Goal: Communication & Community: Answer question/provide support

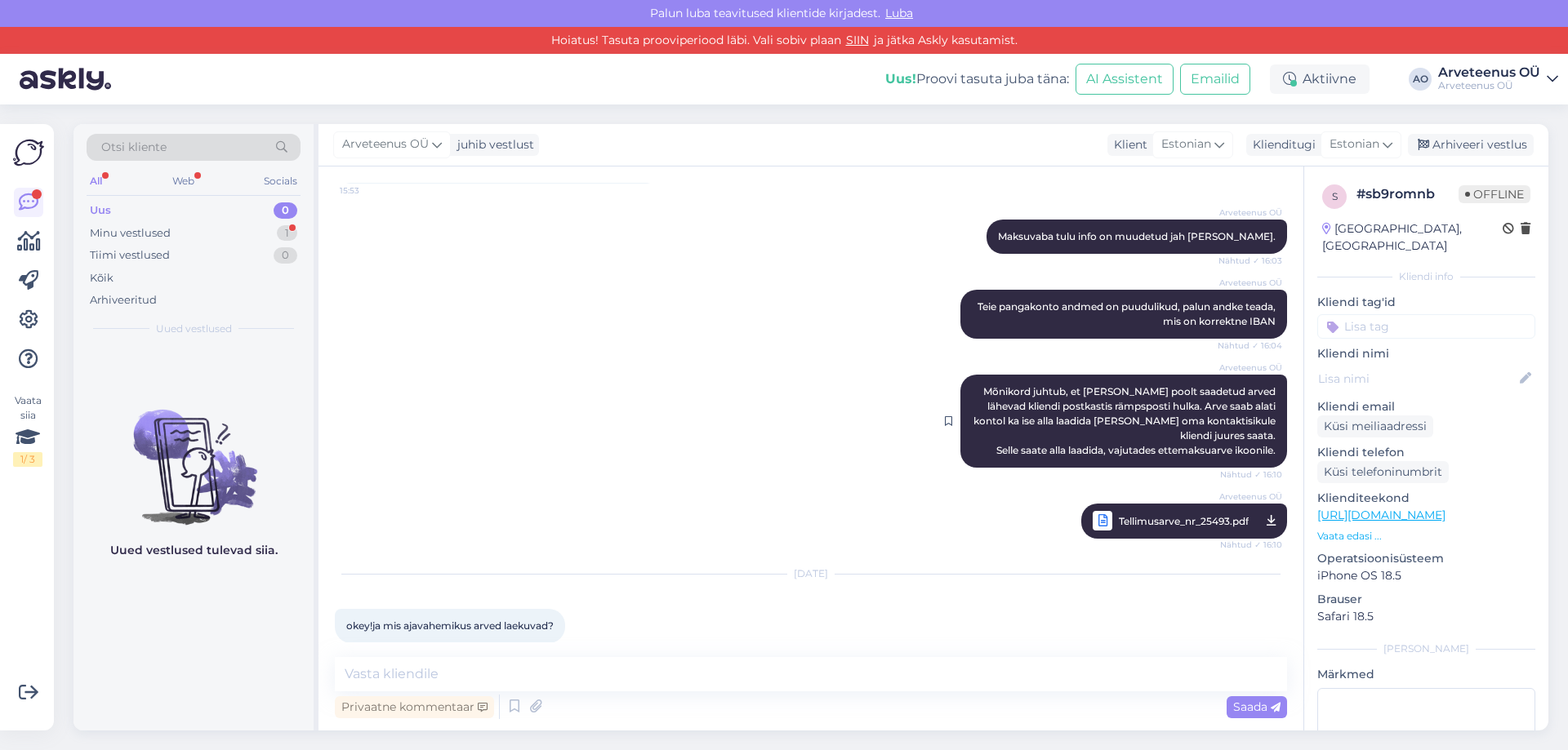
scroll to position [415, 0]
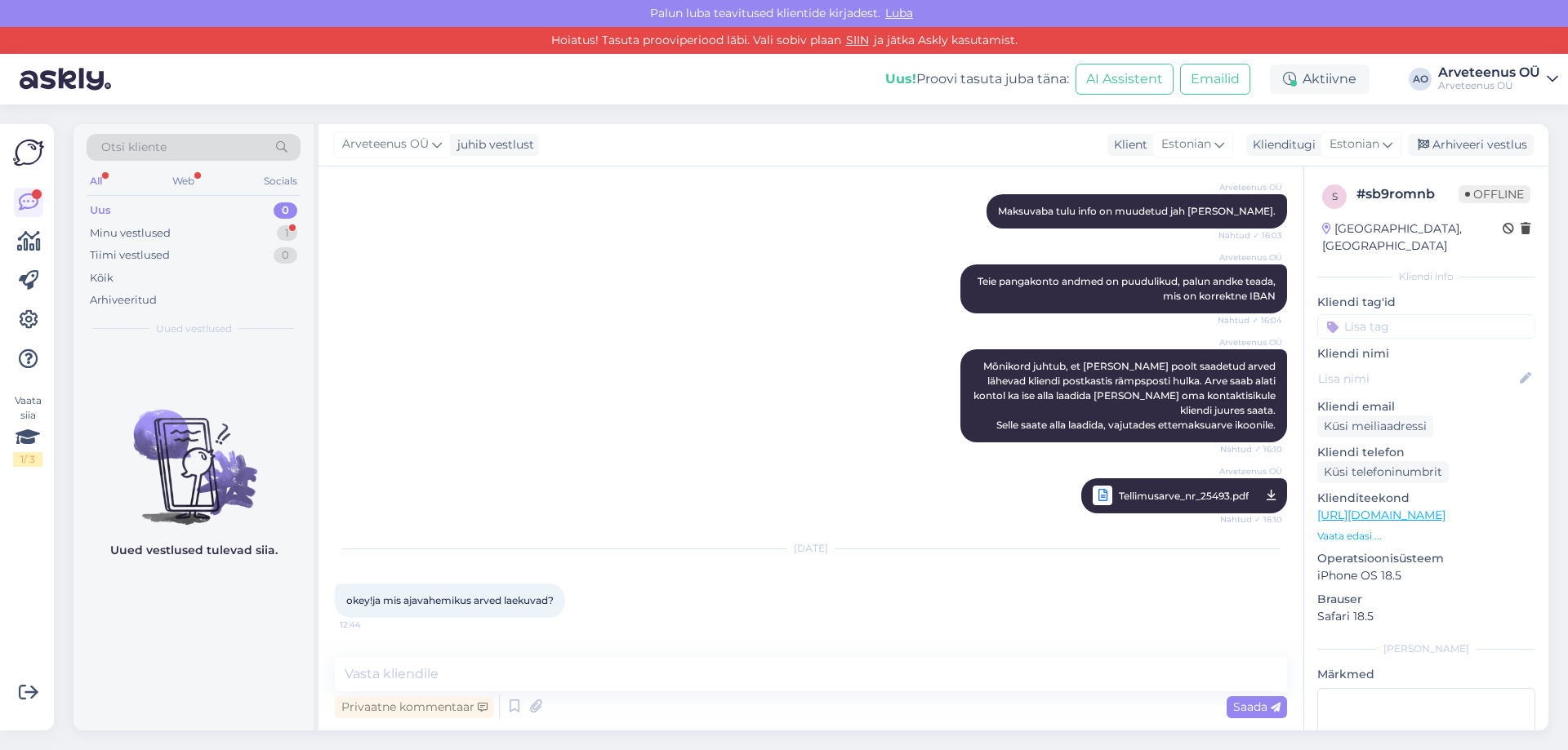
click at [1185, 495] on span "Tellimusarve_nr_25493.pdf" at bounding box center [1184, 496] width 130 height 20
click at [454, 676] on textarea at bounding box center [811, 674] width 953 height 34
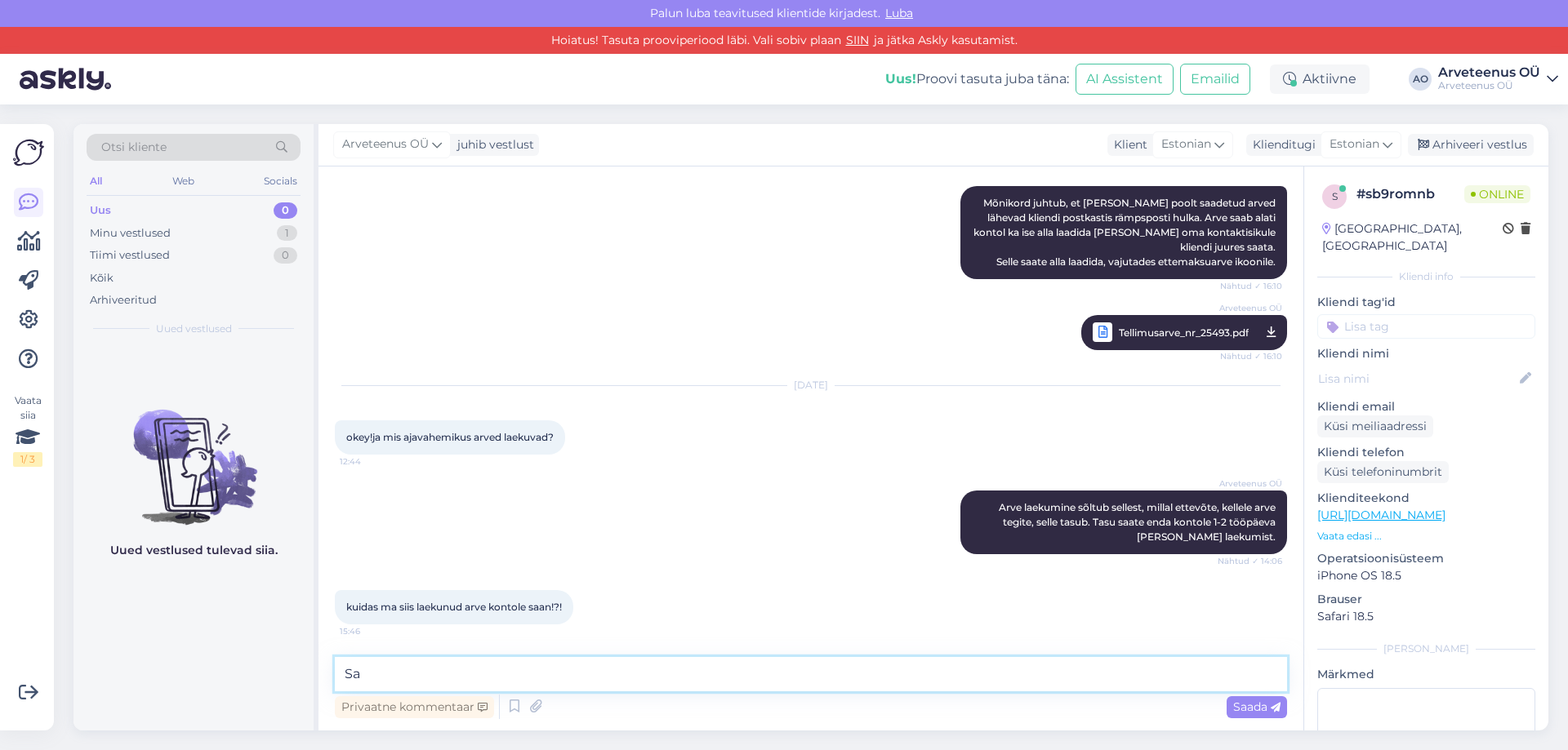
type textarea "S"
type textarea "Nagu varasemalt mainitud, siis ootame pangakonto andmeid, saatsime [PERSON_NAME…"
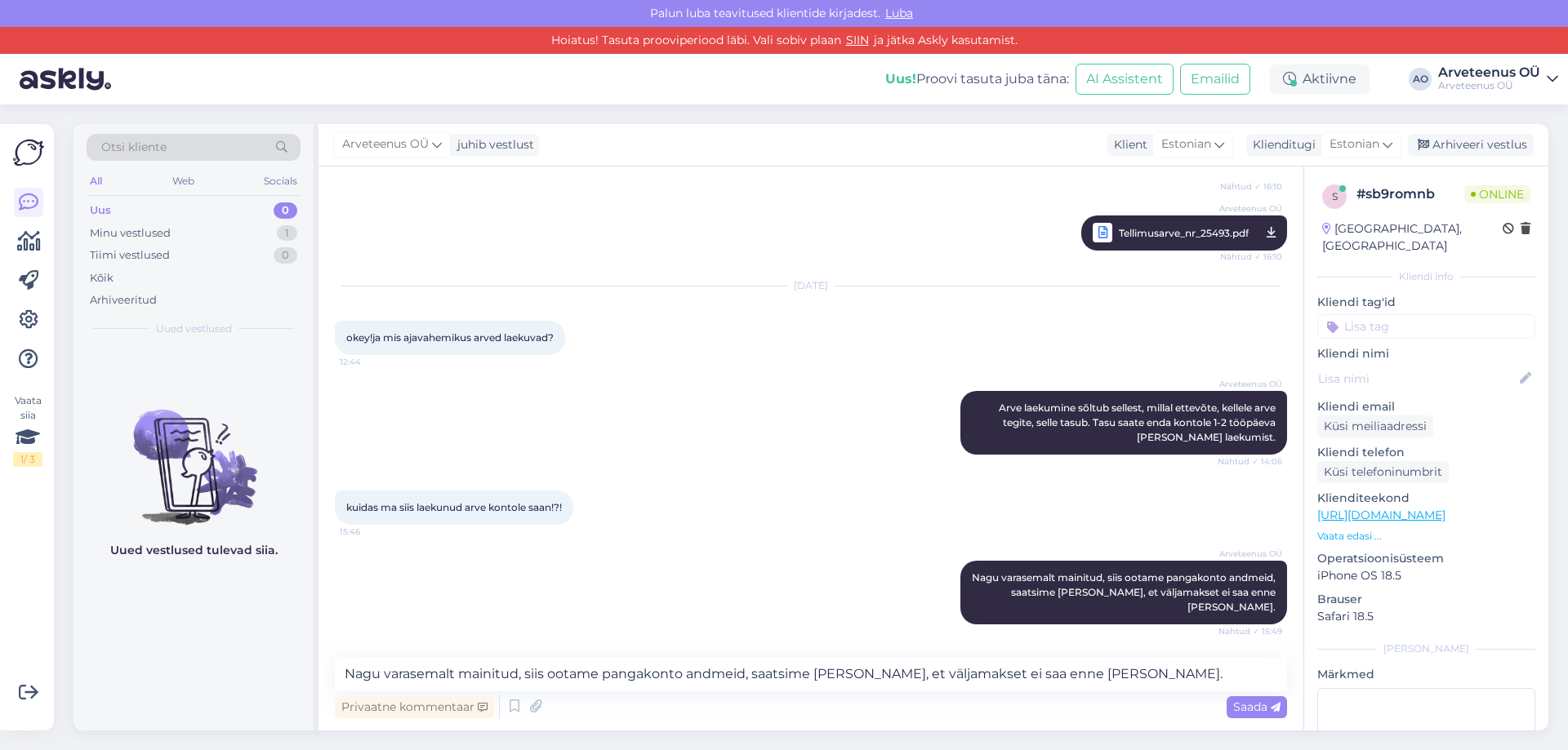
click at [213, 644] on div "Uued vestlused tulevad siia." at bounding box center [194, 539] width 240 height 385
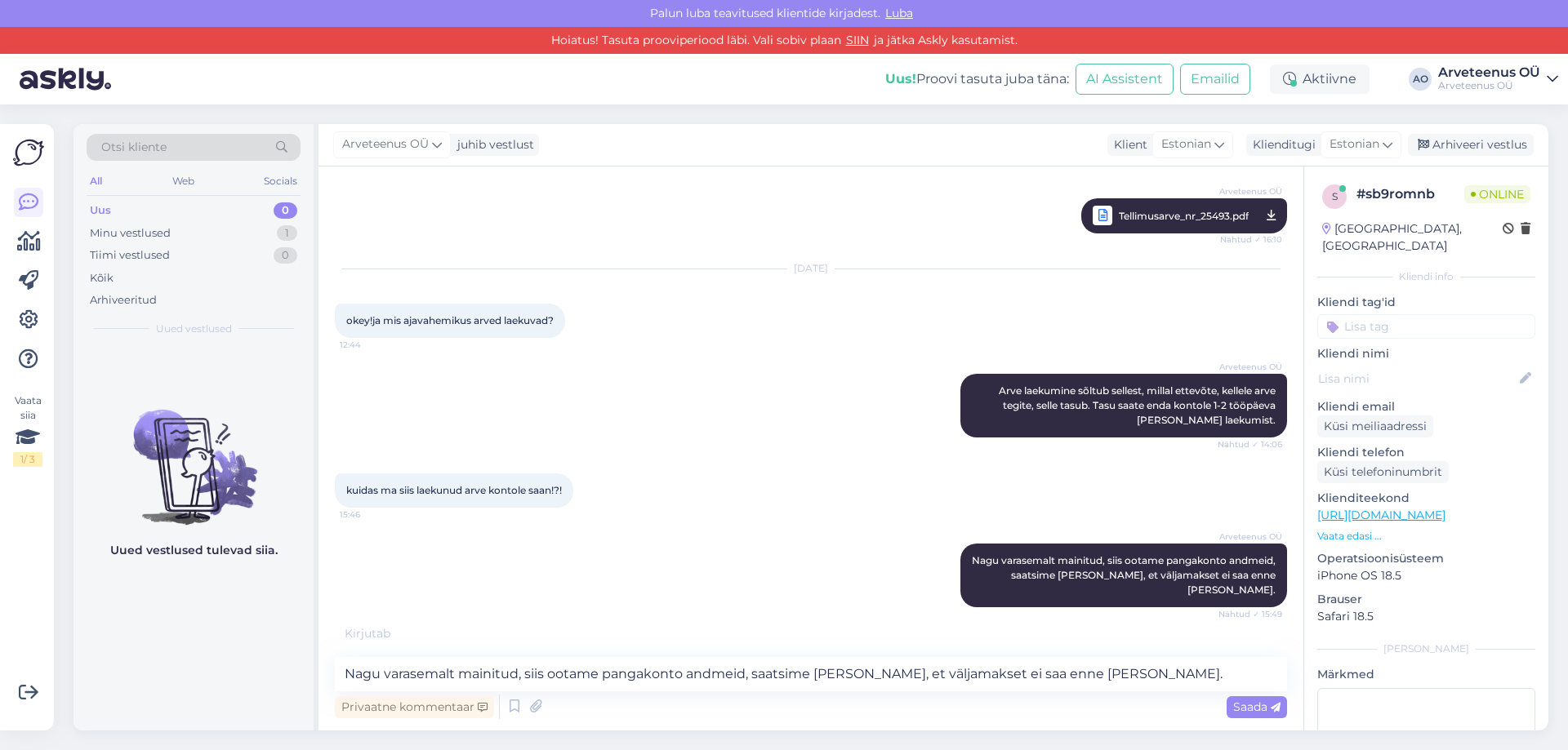
click at [191, 647] on div "Uued vestlused tulevad siia." at bounding box center [194, 539] width 240 height 385
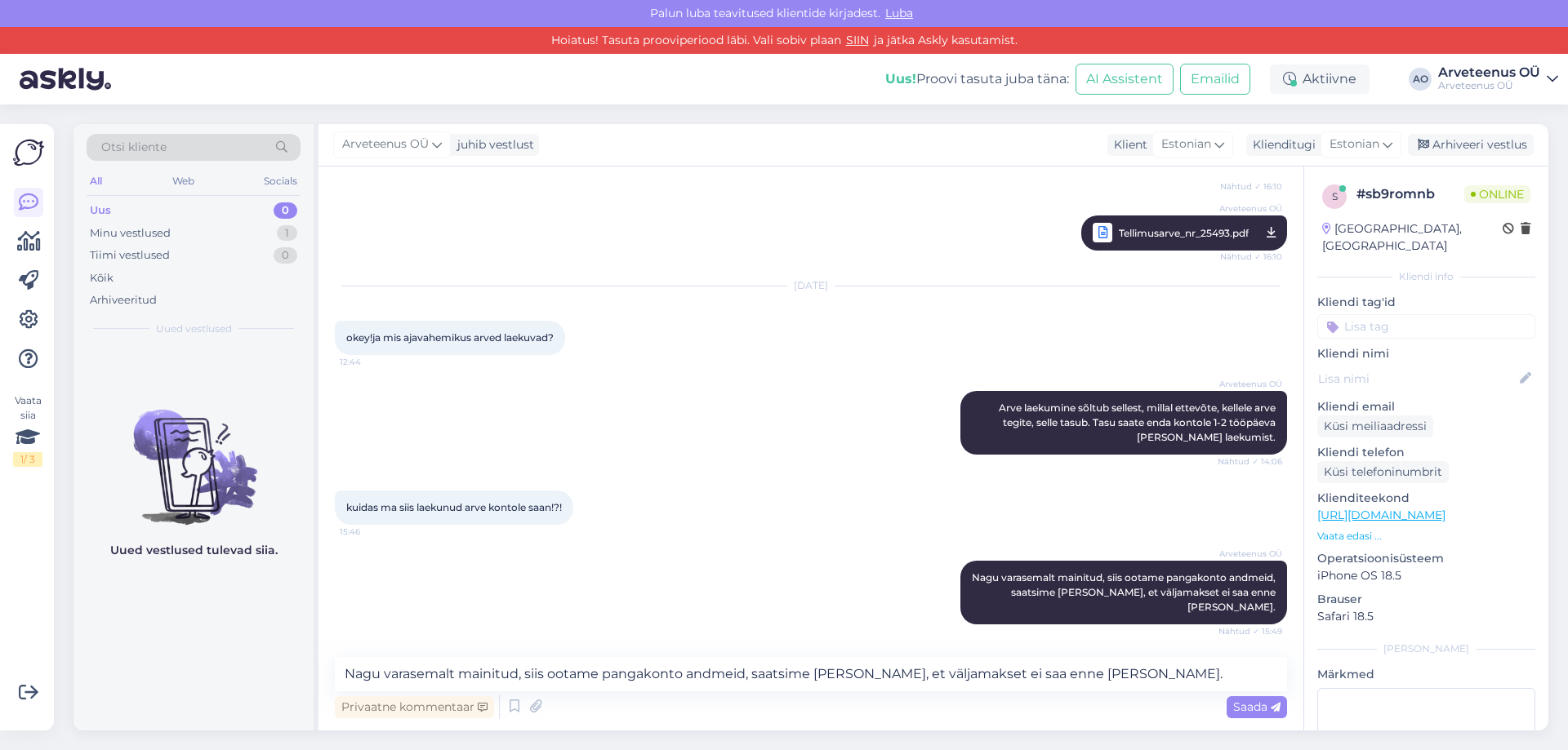
scroll to position [678, 0]
click at [247, 640] on div "Uued vestlused tulevad siia." at bounding box center [194, 539] width 240 height 385
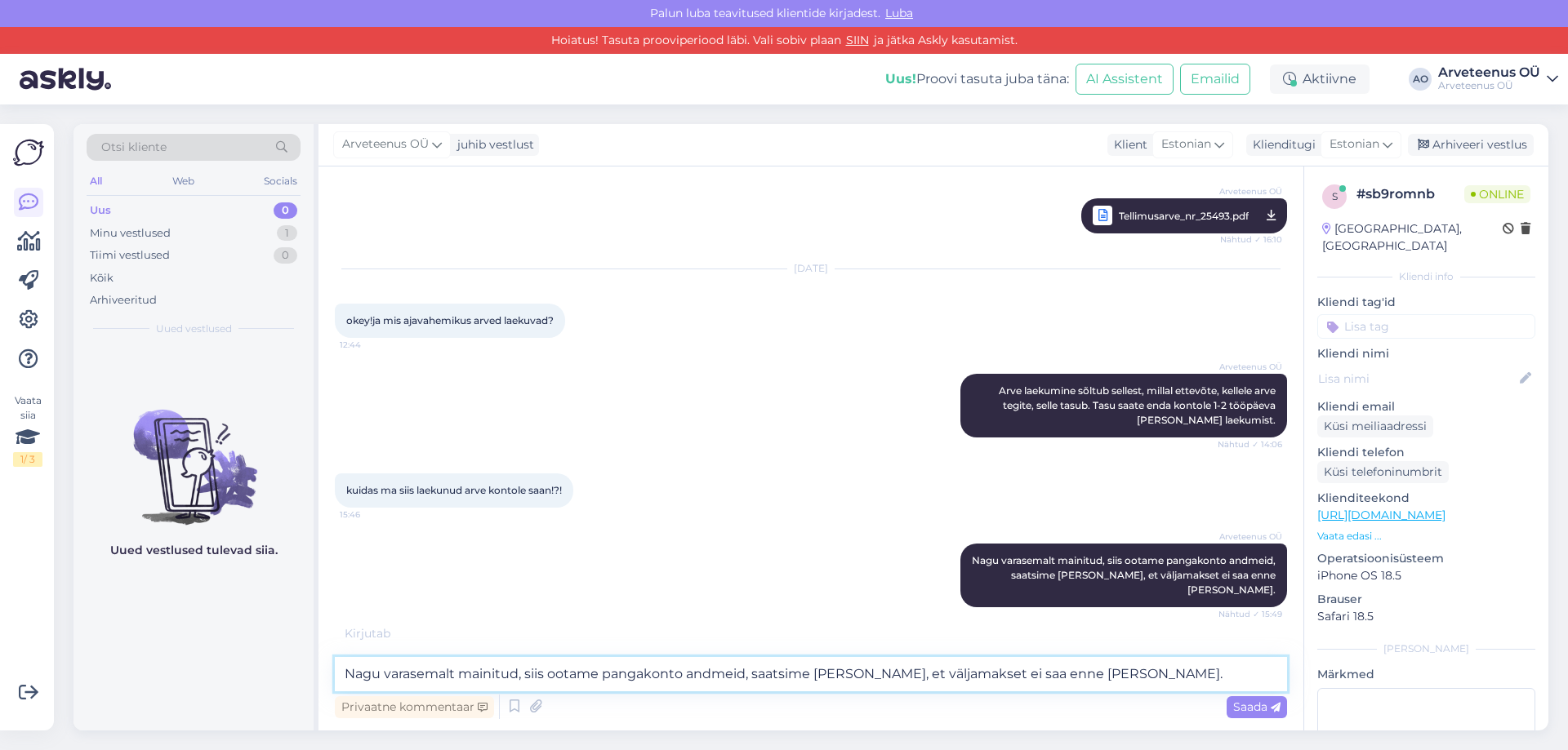
click at [858, 680] on textarea "Nagu varasemalt mainitud, siis ootame pangakonto andmeid, saatsime [PERSON_NAME…" at bounding box center [811, 674] width 953 height 34
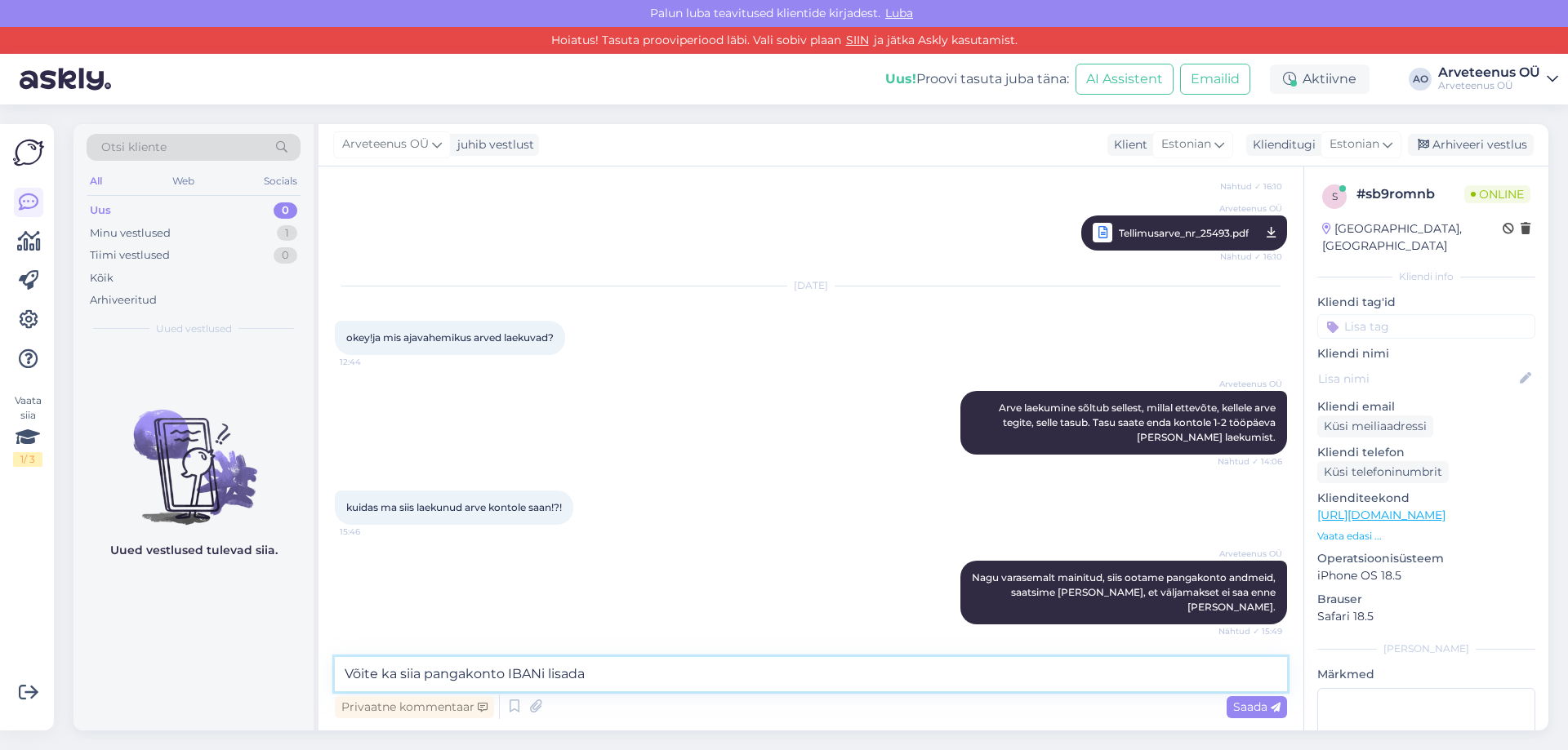
type textarea "Võite ka siia pangakonto IBANi lisada."
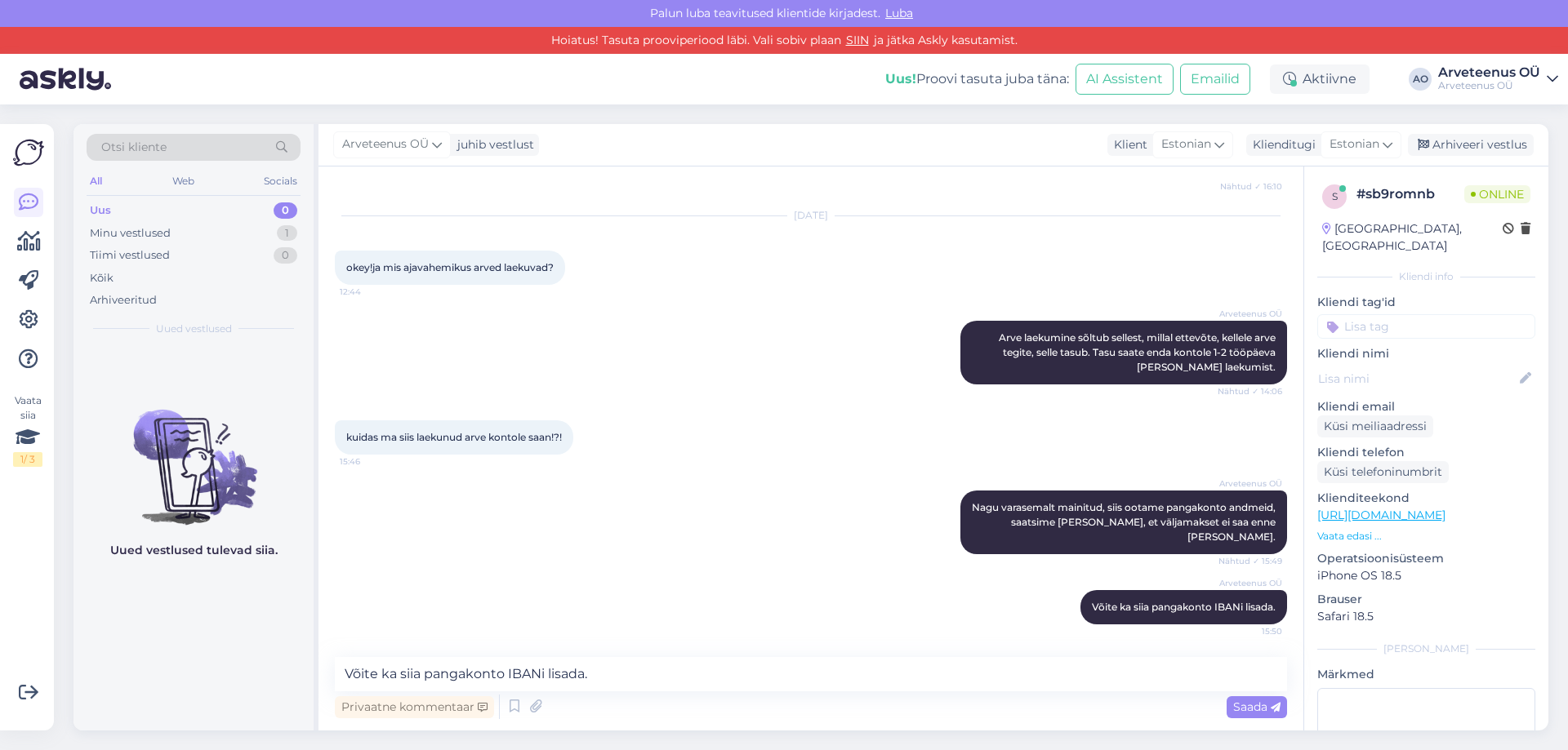
click at [284, 628] on div "Uued vestlused tulevad siia." at bounding box center [194, 539] width 240 height 385
click at [252, 663] on div "Uued vestlused tulevad siia." at bounding box center [194, 539] width 240 height 385
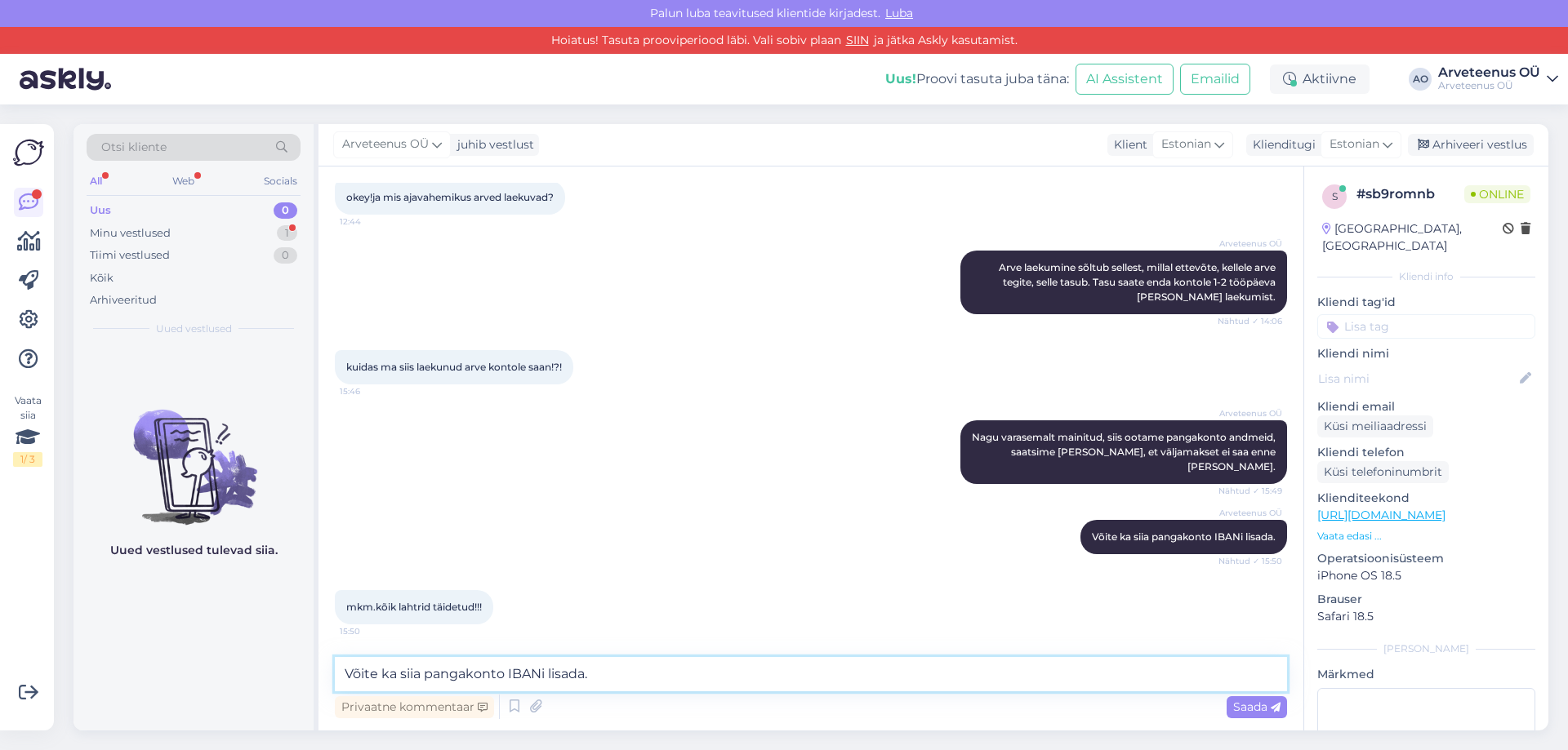
click at [462, 671] on textarea "Võite ka siia pangakonto IBANi lisada." at bounding box center [811, 674] width 953 height 34
paste textarea
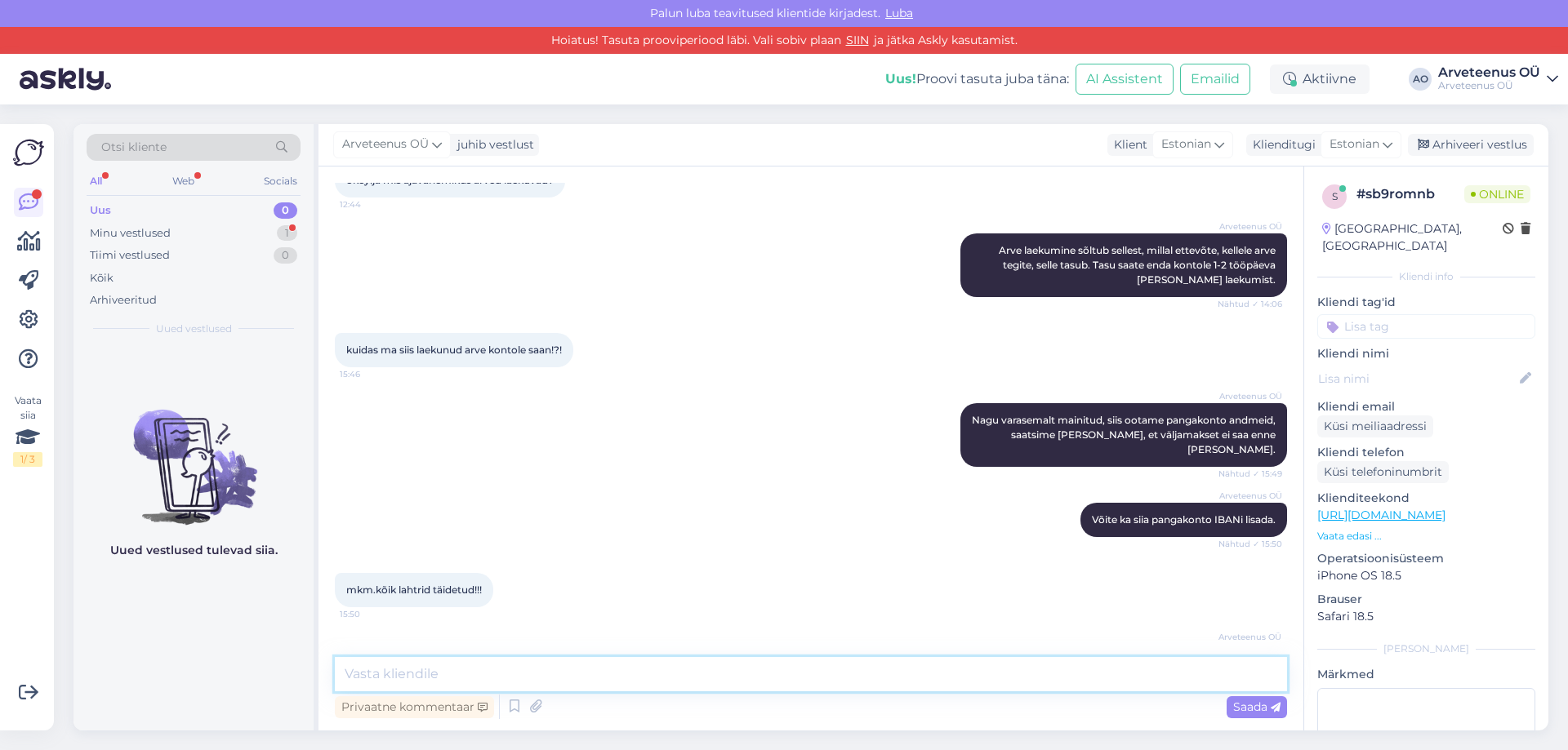
scroll to position [921, 0]
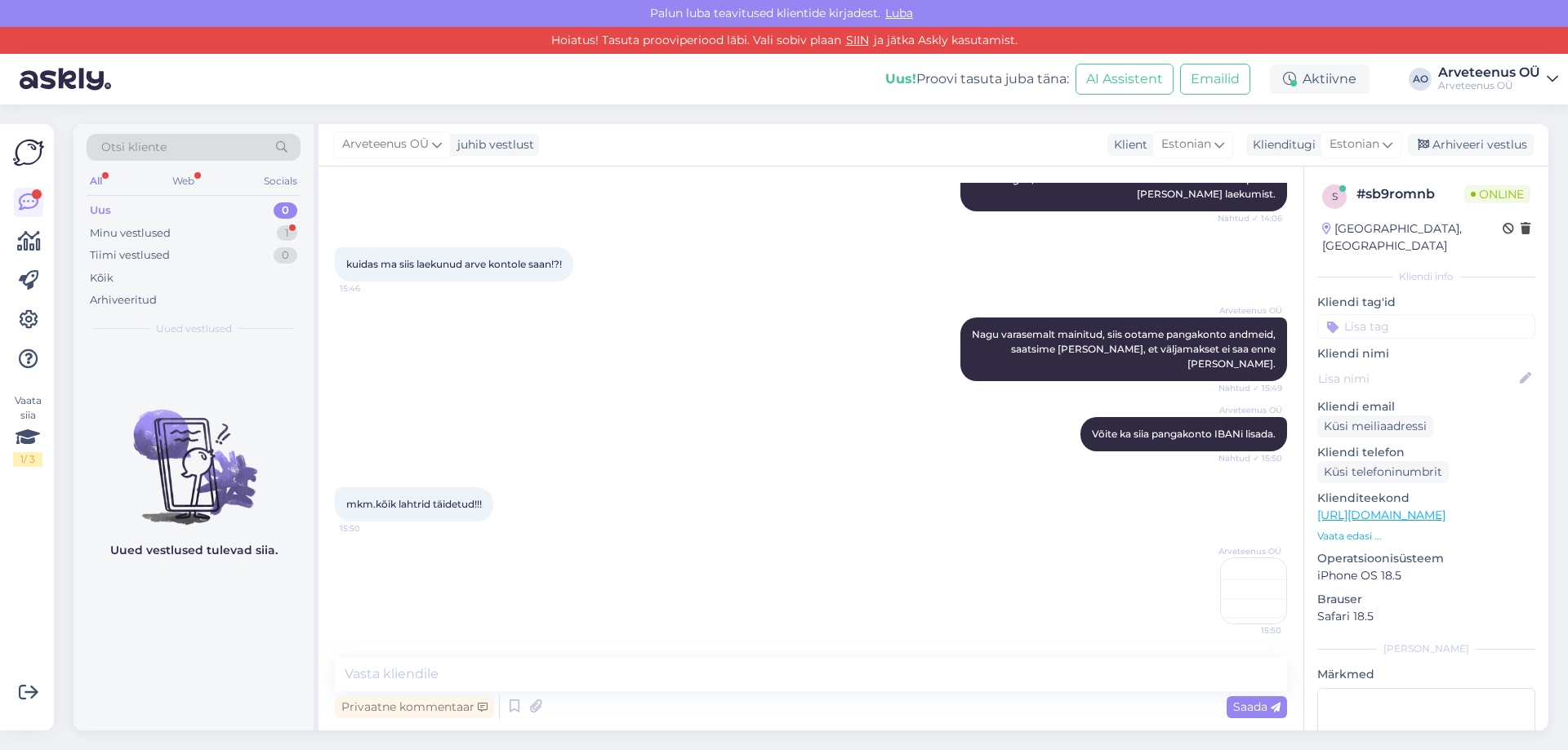
click at [1223, 591] on img at bounding box center [1254, 591] width 65 height 65
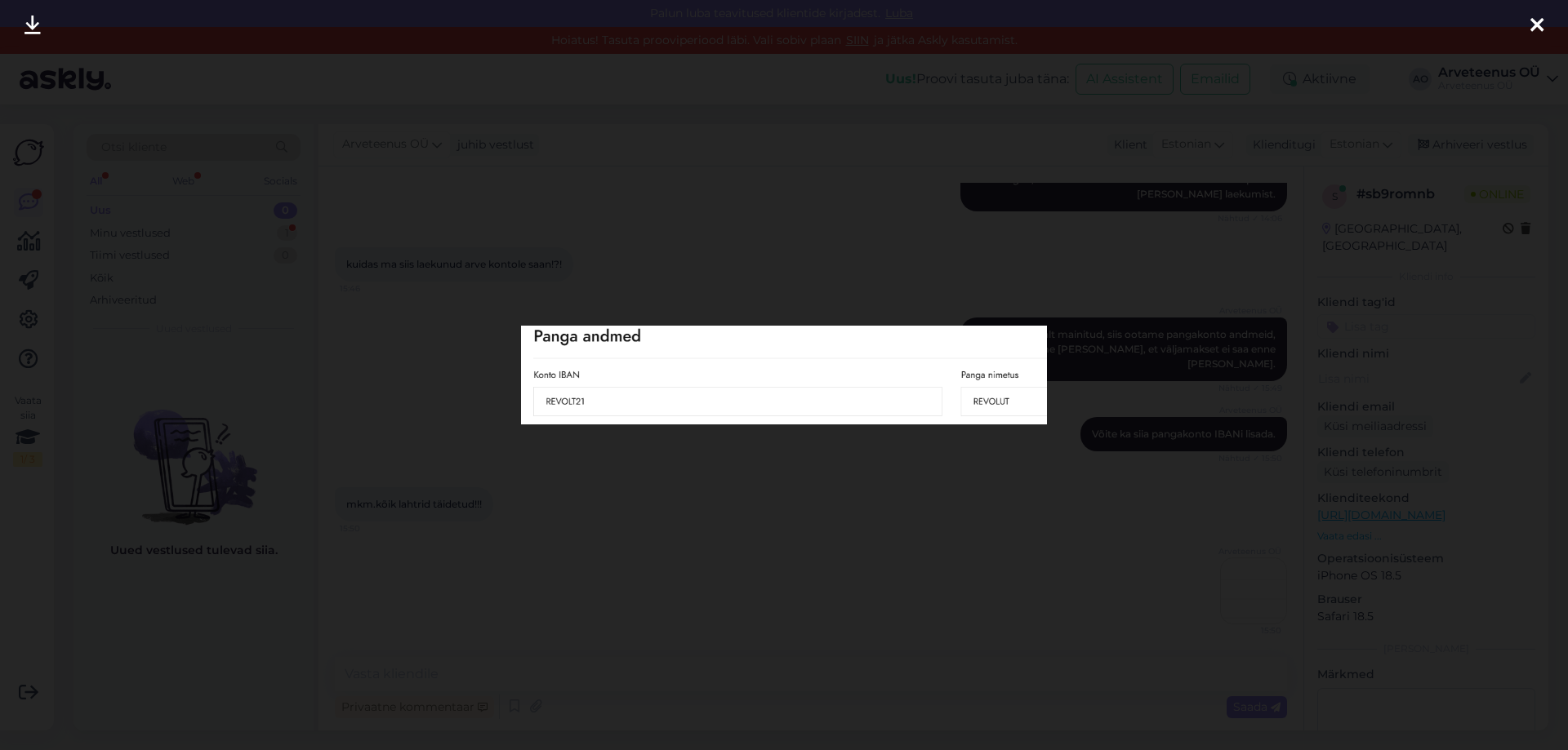
click at [1535, 31] on icon at bounding box center [1538, 26] width 13 height 21
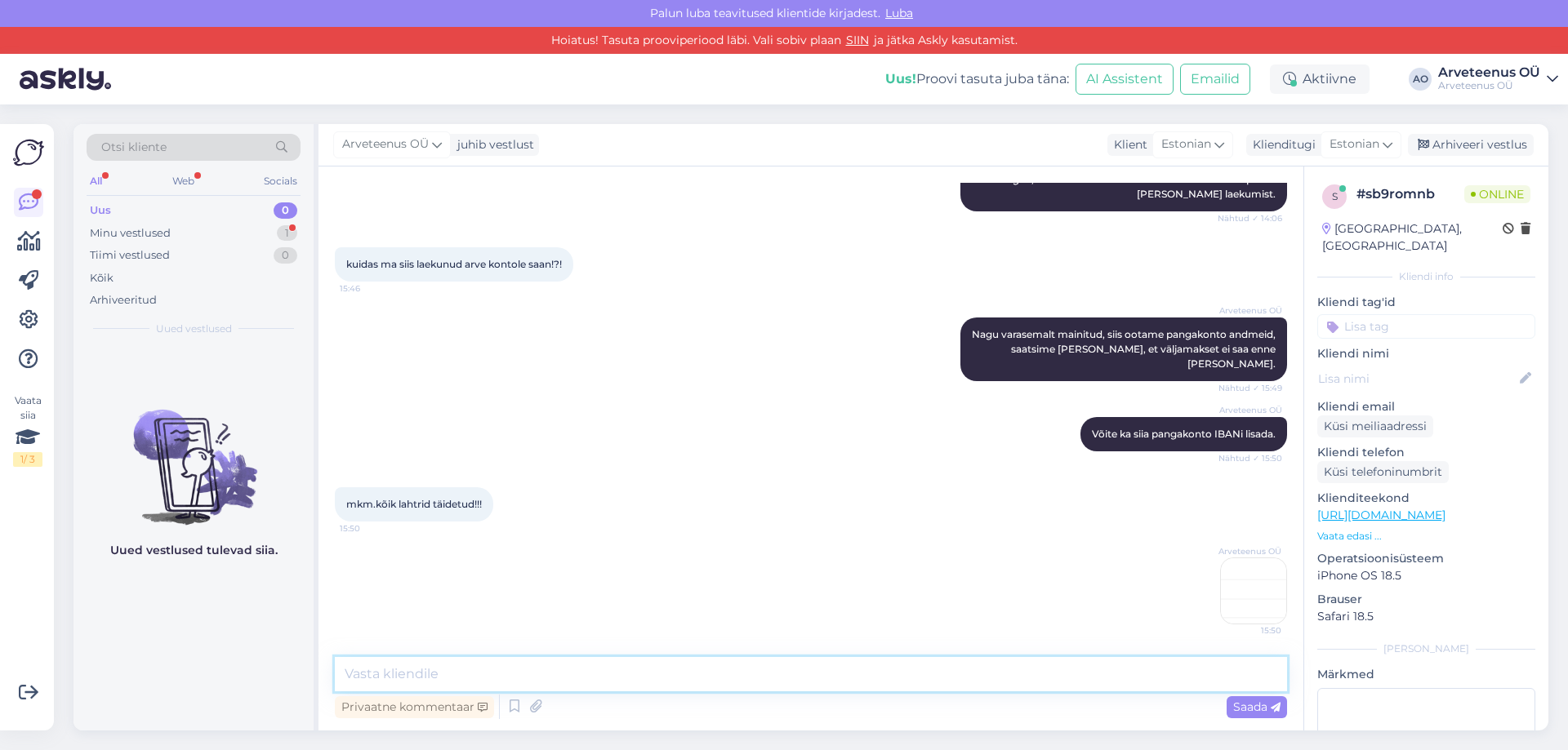
click at [513, 680] on textarea at bounding box center [811, 674] width 953 height 34
type textarea "IBANi lahtrisse on kirjutatud [SWIFT_CODE]. See ei ole iban."
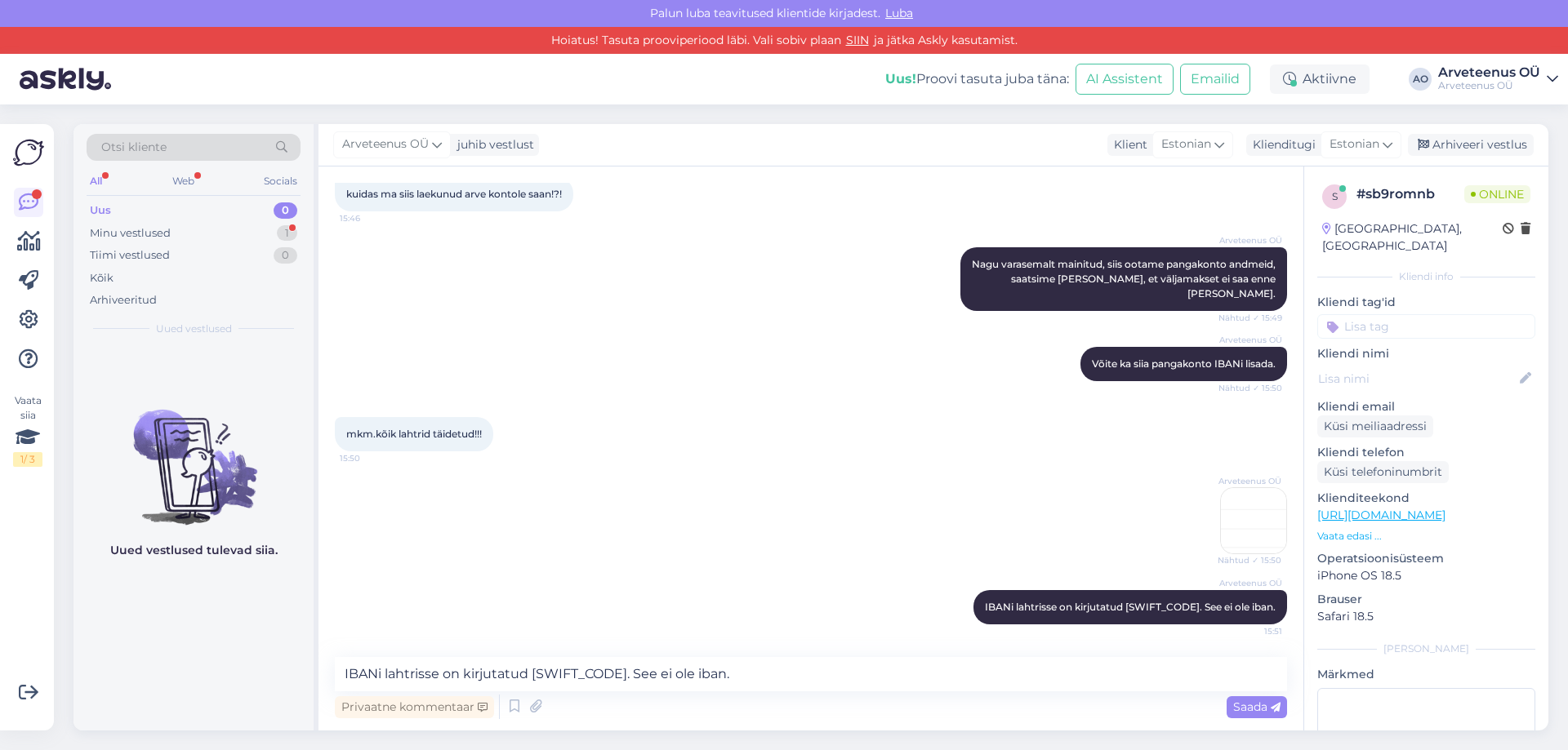
click at [258, 623] on div "Uued vestlused tulevad siia." at bounding box center [194, 539] width 240 height 385
click at [276, 604] on div "Uued vestlused tulevad siia." at bounding box center [194, 539] width 240 height 385
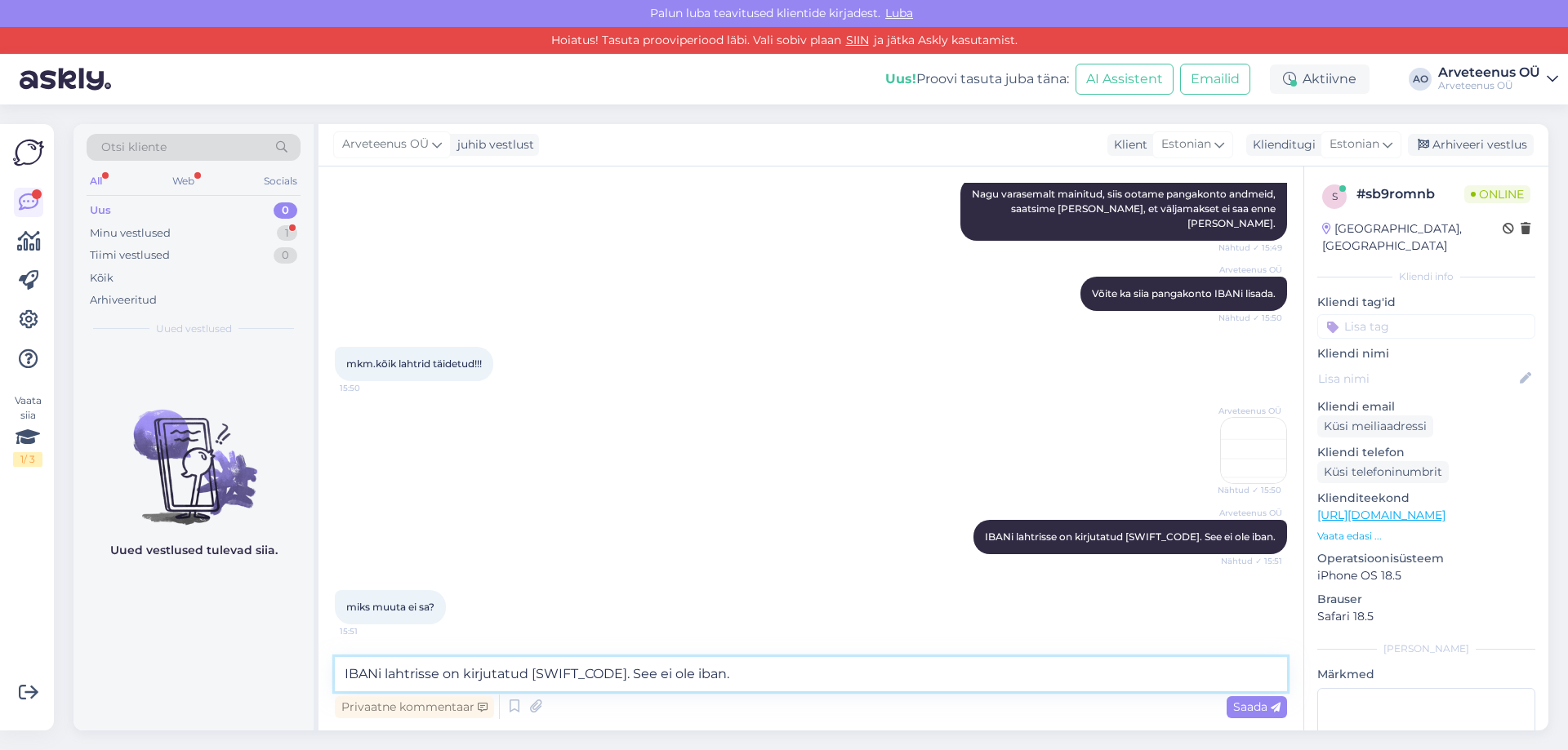
click at [522, 680] on textarea "IBANi lahtrisse on kirjutatud [SWIFT_CODE]. See ei ole iban." at bounding box center [811, 674] width 953 height 34
type textarea "T"
type textarea "Kasutajana pangainfot muuta [PERSON_NAME]. Sellepärast ütlesimegi, et palun saa…"
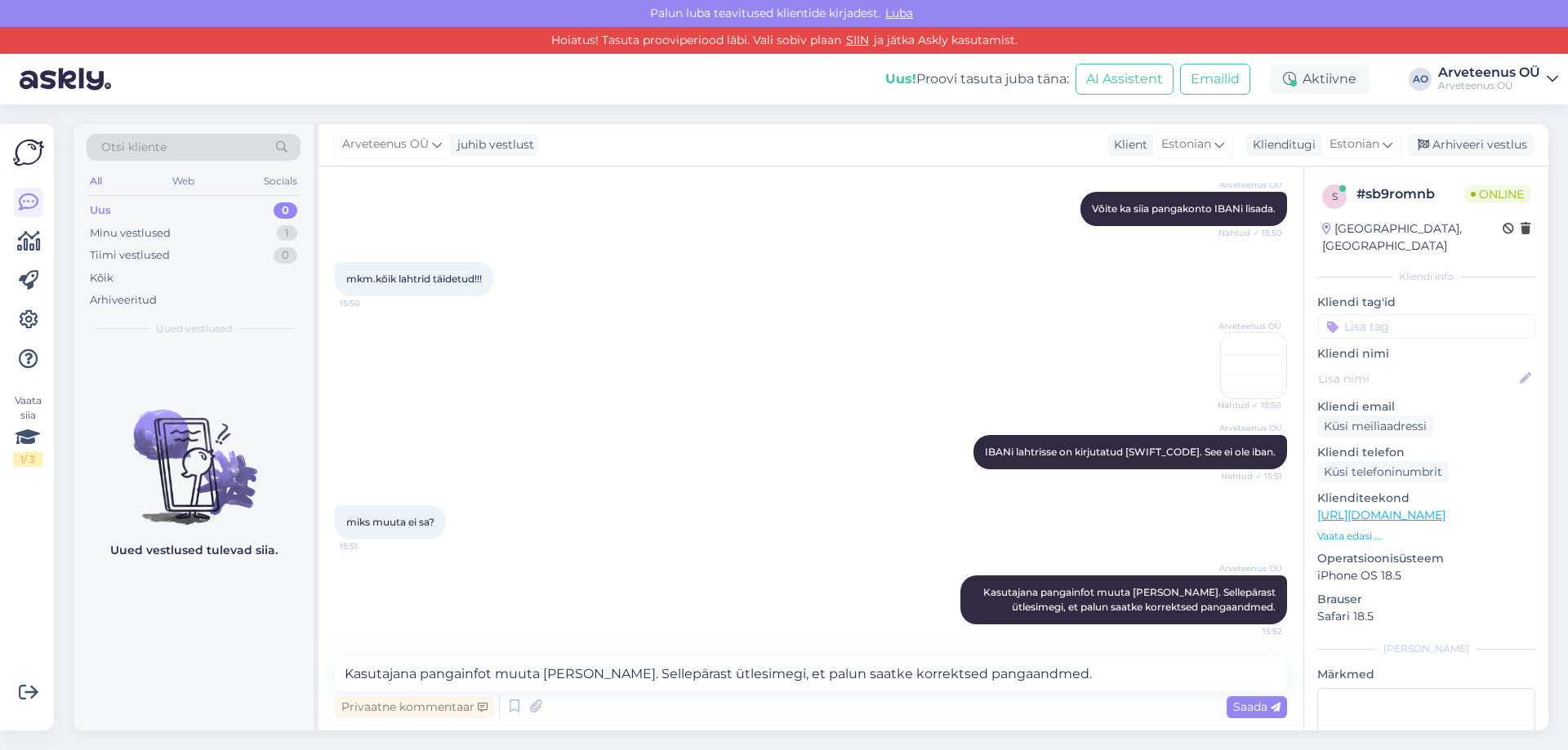
click at [273, 617] on div "Uued vestlused tulevad siia." at bounding box center [194, 539] width 240 height 385
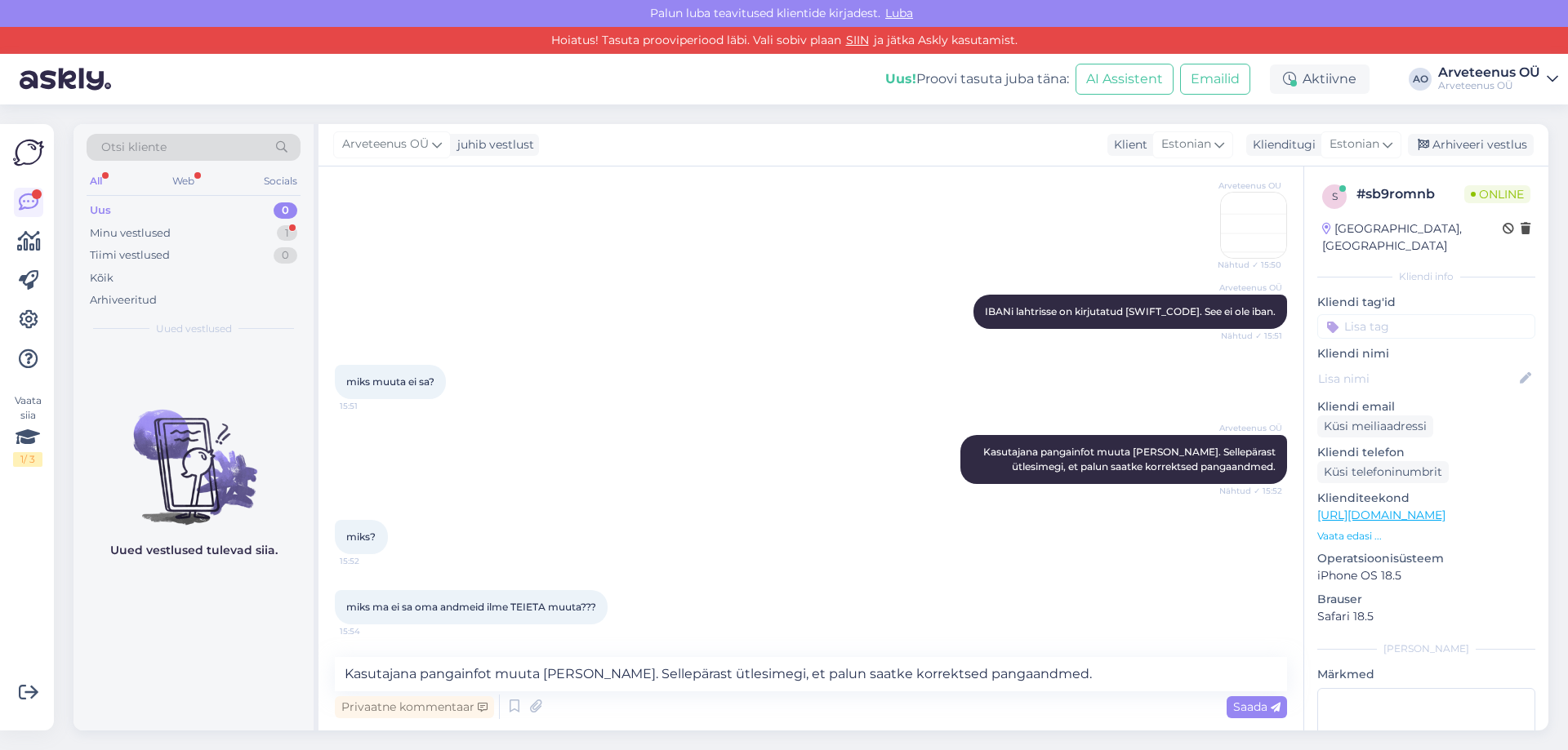
click at [272, 617] on div "Uued vestlused tulevad siia." at bounding box center [194, 539] width 240 height 385
click at [495, 673] on textarea "Kasutajana pangainfot muuta [PERSON_NAME]. Sellepärast ütlesimegi, et palun saa…" at bounding box center [811, 674] width 953 height 34
type textarea "P"
click at [835, 675] on textarea "Pangaandmeid ja maksudega seotud infot ei saa ise muuta, et vältida tasu maksmi…" at bounding box center [811, 674] width 953 height 34
click at [936, 680] on textarea "Pangaandmeid ja maksudega seotud infot ei saa ise muuta, et vältida tasu väljam…" at bounding box center [811, 674] width 953 height 34
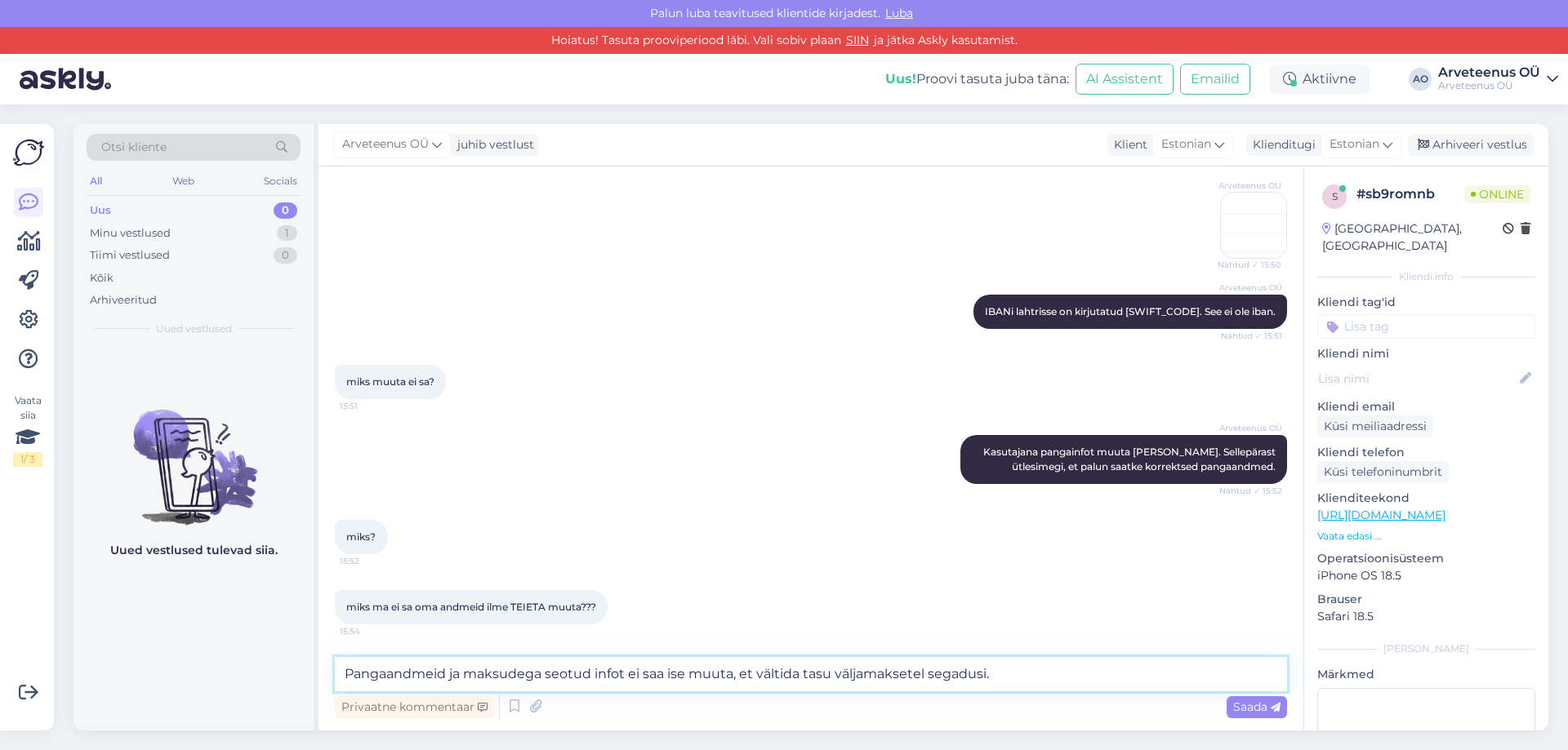
click at [1016, 669] on textarea "Pangaandmeid ja maksudega seotud infot ei saa ise muuta, et vältida tasu väljam…" at bounding box center [811, 674] width 953 height 34
type textarea "Pangaandmeid ja maksudega seotud infot ei saa ise muuta, et vältida tasu väljam…"
click at [1252, 709] on span "Saada" at bounding box center [1257, 707] width 48 height 15
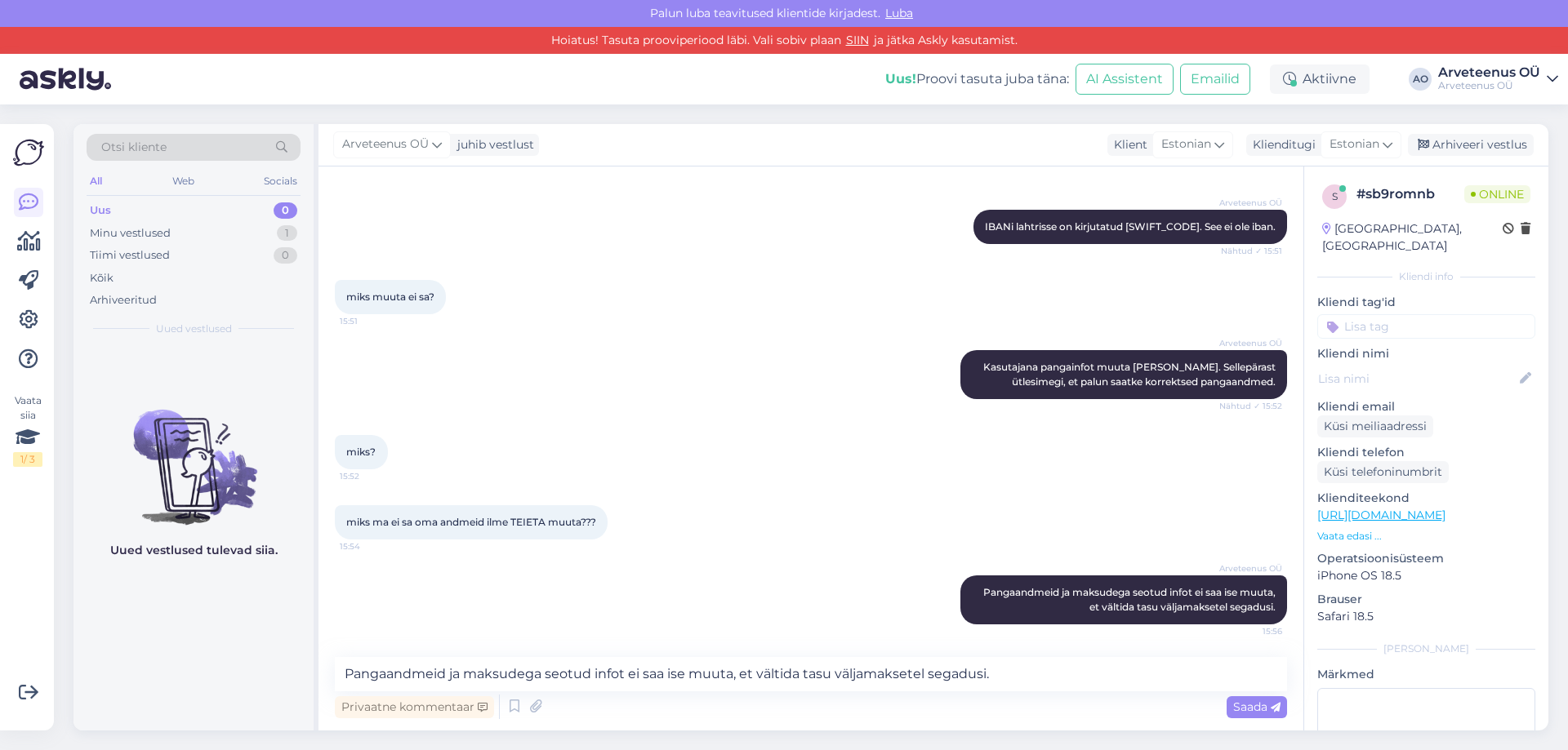
click at [252, 652] on div "Uued vestlused tulevad siia." at bounding box center [194, 539] width 240 height 385
click at [166, 640] on div "Uued vestlused tulevad siia." at bounding box center [194, 539] width 240 height 385
click at [244, 659] on div "Uued vestlused tulevad siia." at bounding box center [194, 539] width 240 height 385
click at [251, 668] on div "Uued vestlused tulevad siia." at bounding box center [194, 539] width 240 height 385
click at [205, 652] on div "Uued vestlused tulevad siia." at bounding box center [194, 539] width 240 height 385
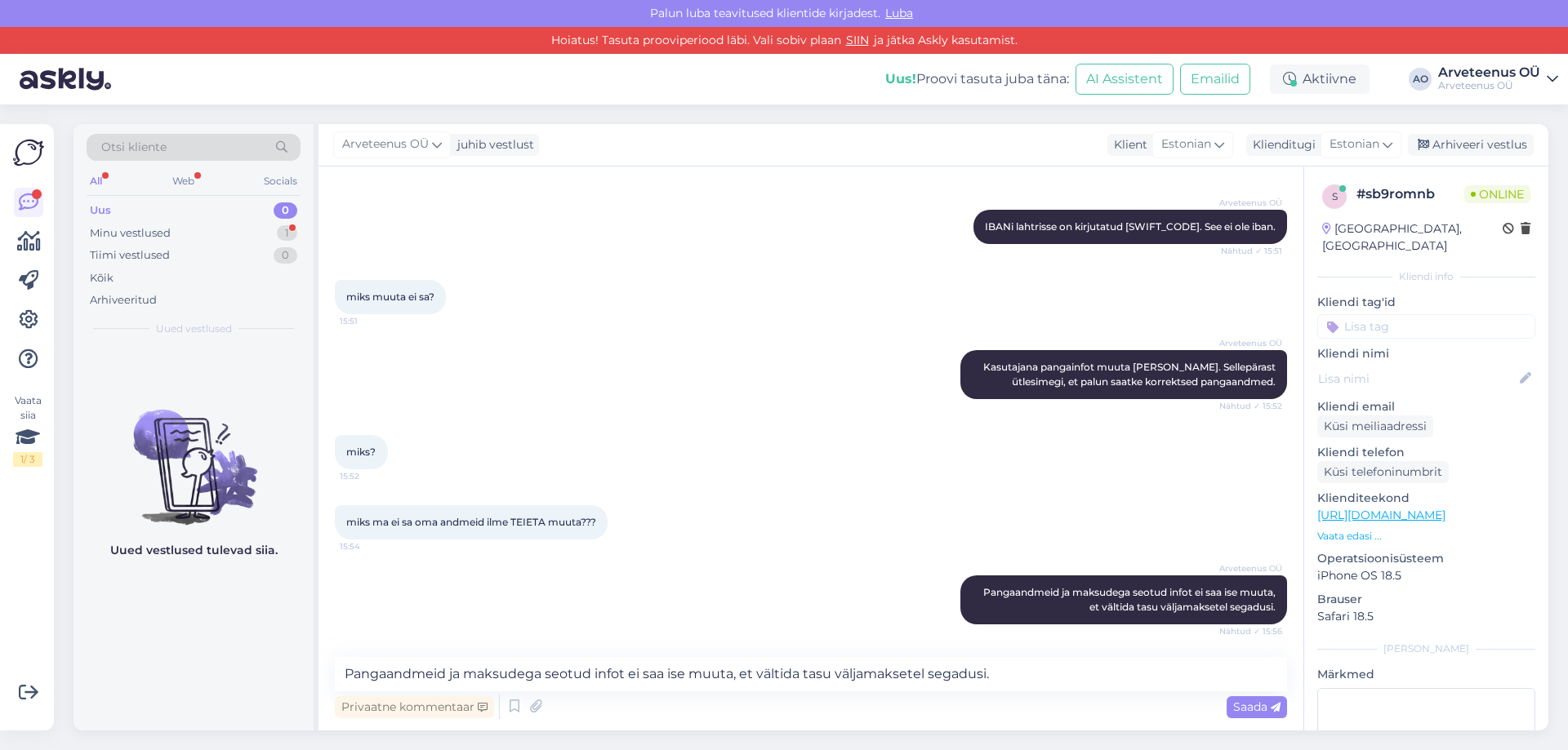
scroll to position [1441, 0]
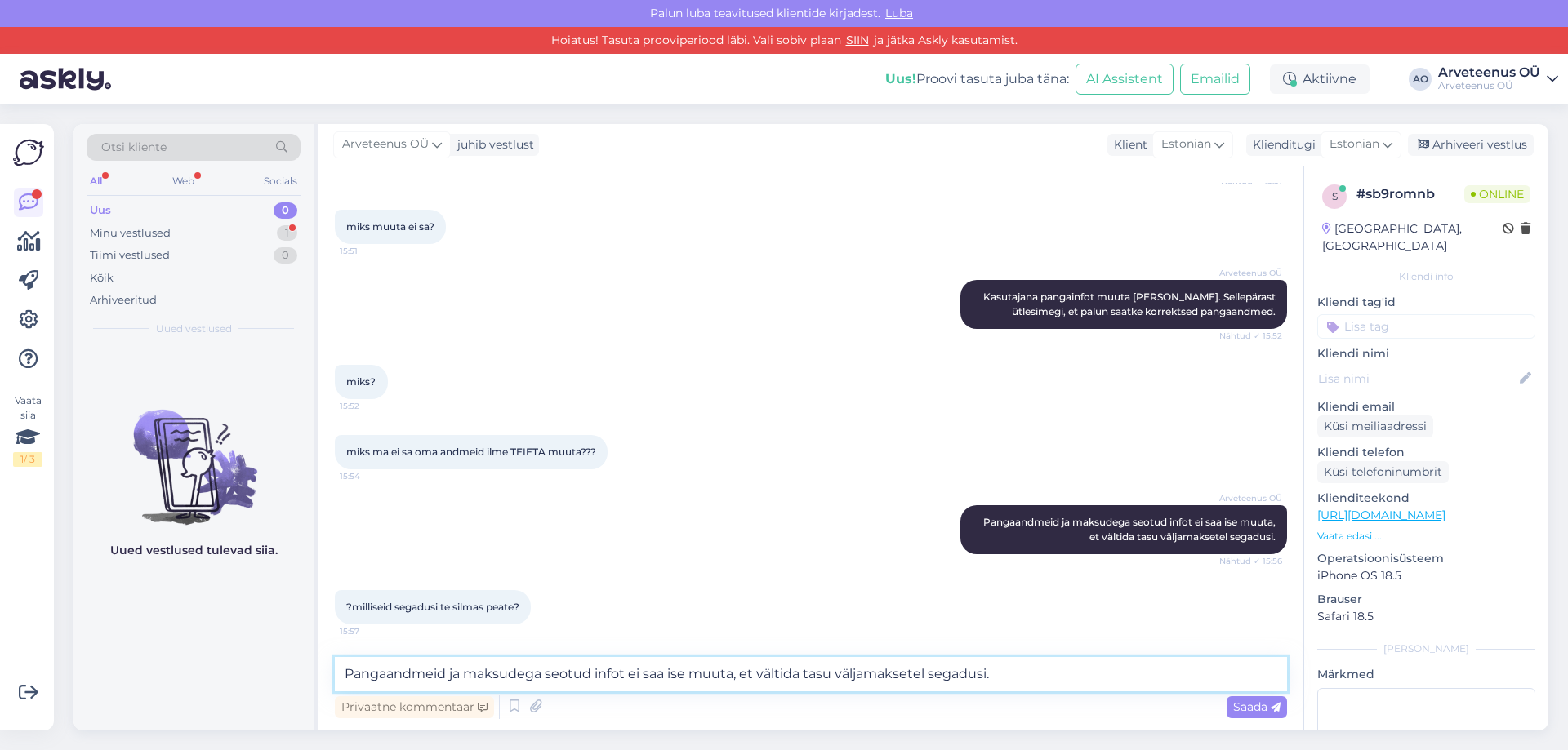
click at [361, 672] on textarea "Pangaandmeid ja maksudega seotud infot ei saa ise muuta, et vältida tasu väljam…" at bounding box center [811, 674] width 953 height 34
type textarea "M"
type textarea "K"
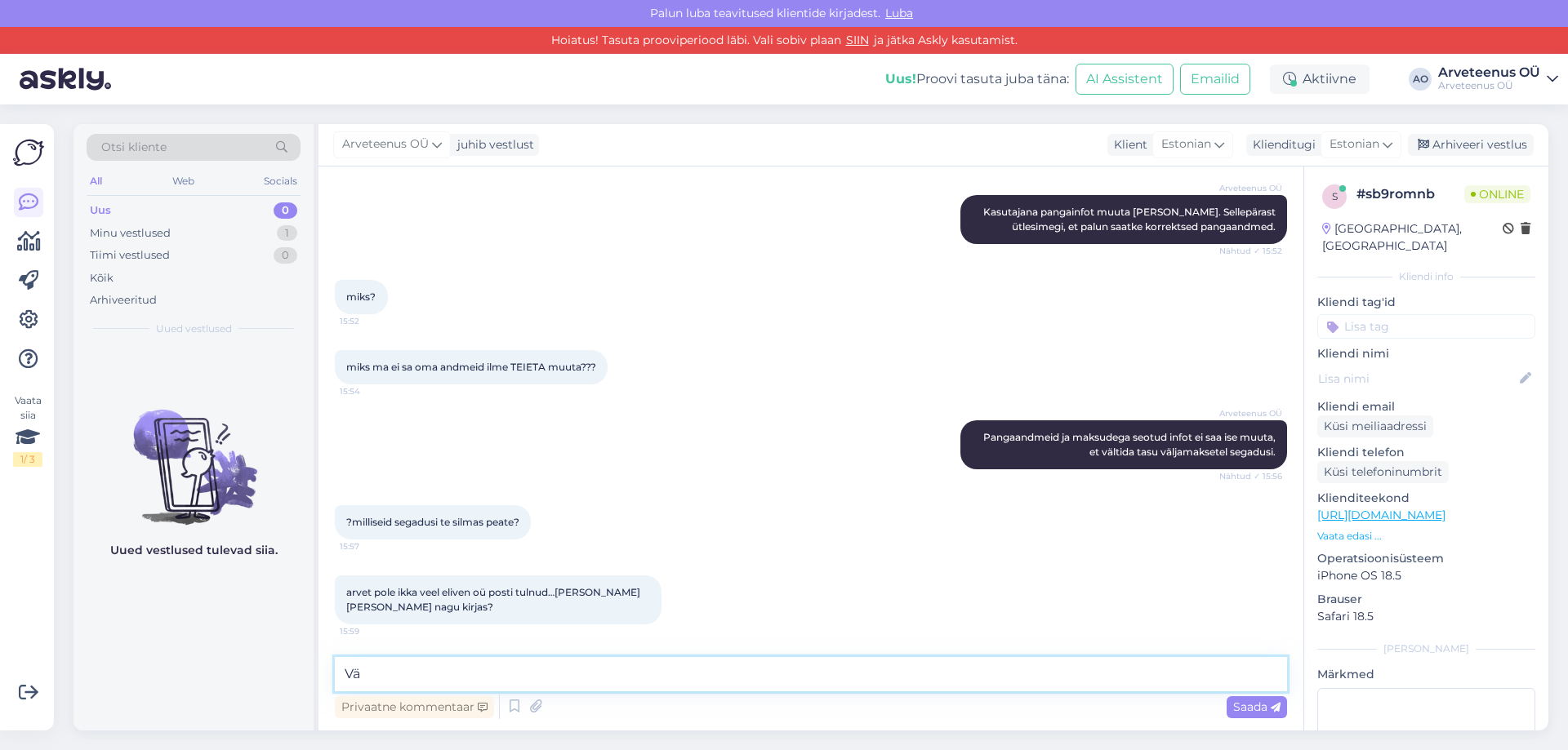
type textarea "V"
click at [263, 614] on div "Uued vestlused tulevad siia." at bounding box center [194, 539] width 240 height 385
click at [493, 672] on textarea at bounding box center [811, 674] width 953 height 34
type textarea "Arve võib tulla viivitusega või sattuda rämpsposti. [PERSON_NAME] [PERSON_NAME]…"
click at [540, 706] on icon at bounding box center [535, 706] width 23 height 24
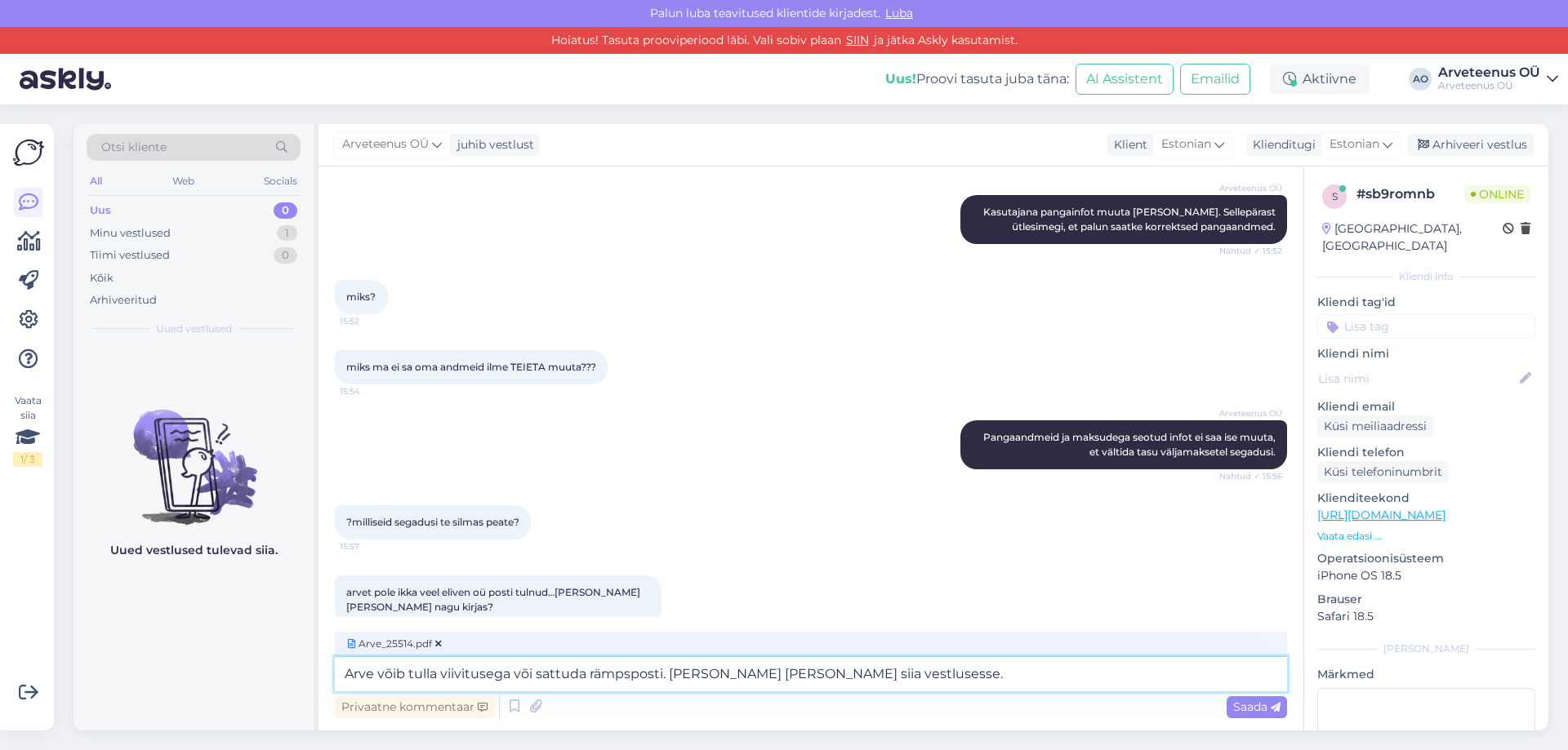
click at [932, 675] on textarea "Arve võib tulla viivitusega või sattuda rämpsposti. [PERSON_NAME] [PERSON_NAME]…" at bounding box center [811, 674] width 953 height 34
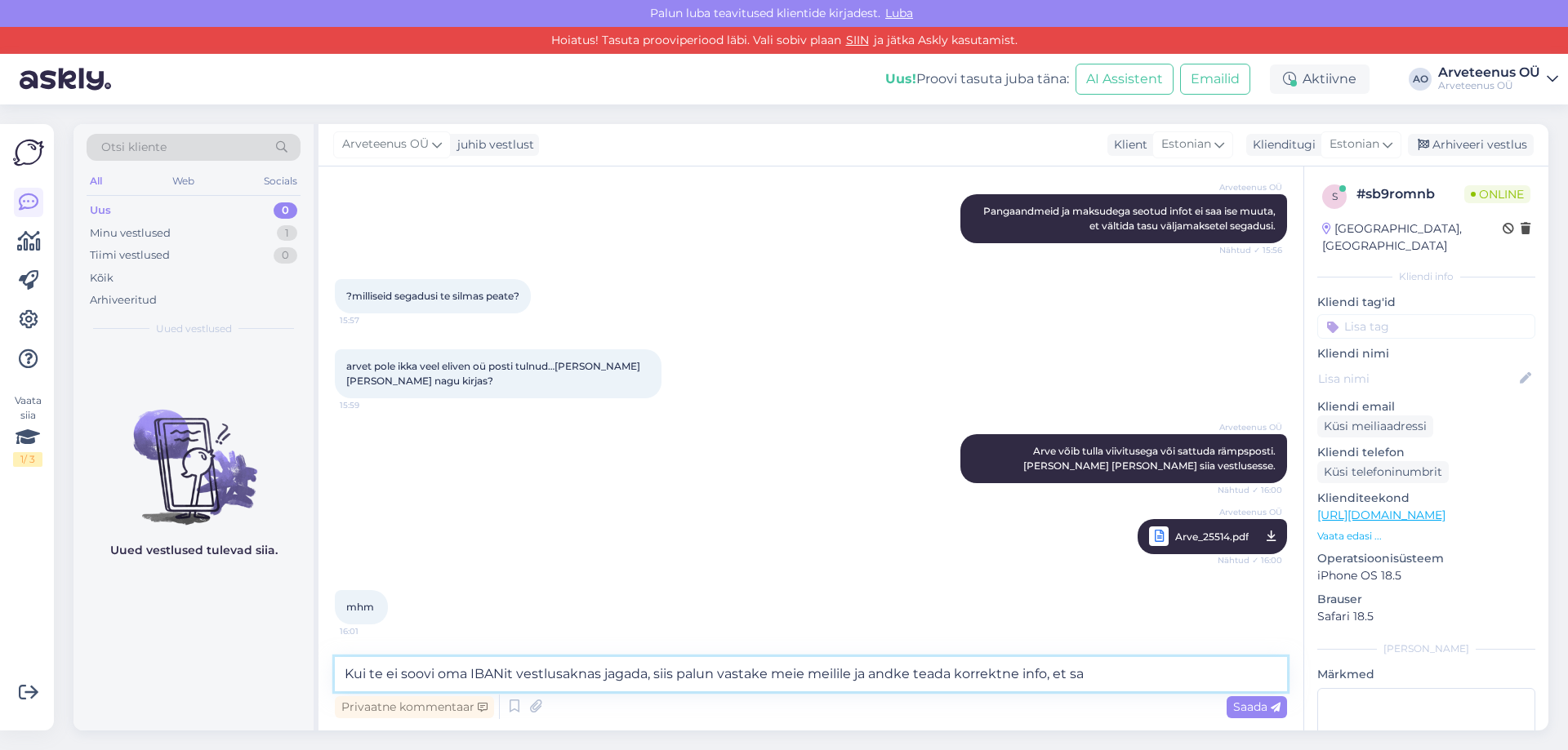
scroll to position [1770, 0]
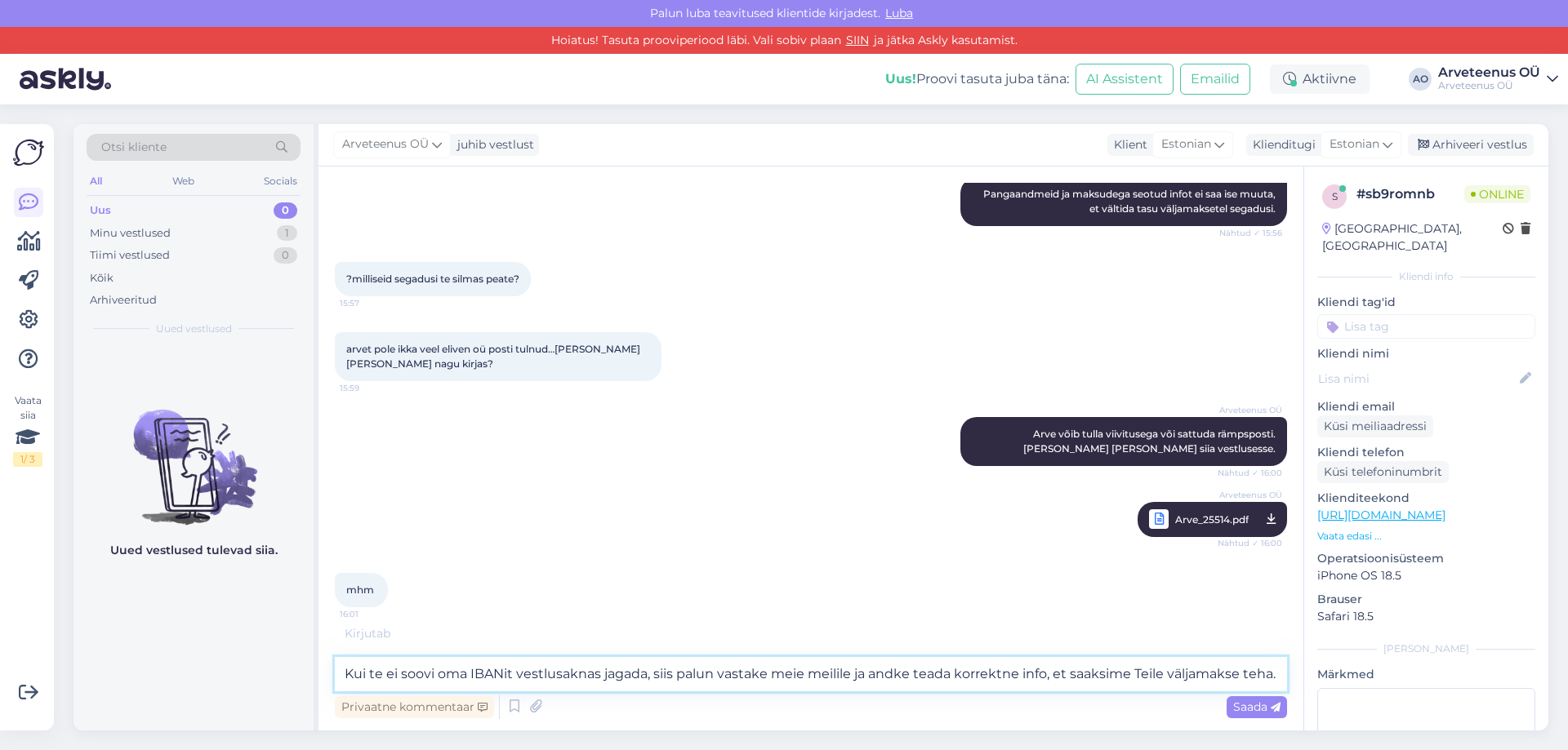
type textarea "Kui te ei soovi oma IBANit vestlusaknas jagada, siis palun vastake meie meilile…"
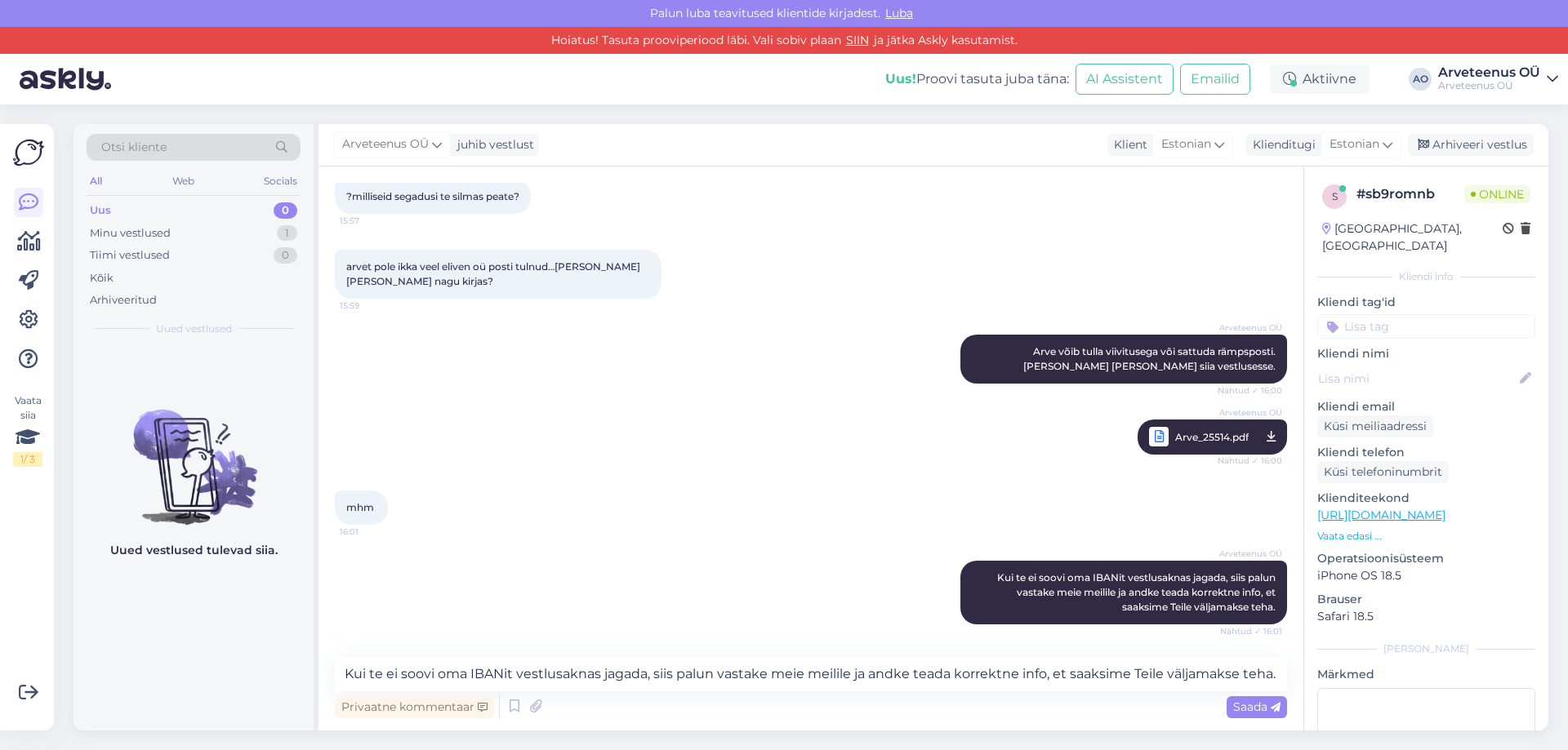
click at [247, 649] on div "Uued vestlused tulevad siia." at bounding box center [194, 539] width 240 height 385
click at [237, 632] on div "Uued vestlused tulevad siia." at bounding box center [194, 539] width 240 height 385
click at [269, 644] on div "Uued vestlused tulevad siia." at bounding box center [194, 539] width 240 height 385
click at [250, 630] on div "Uued vestlused tulevad siia." at bounding box center [194, 539] width 240 height 385
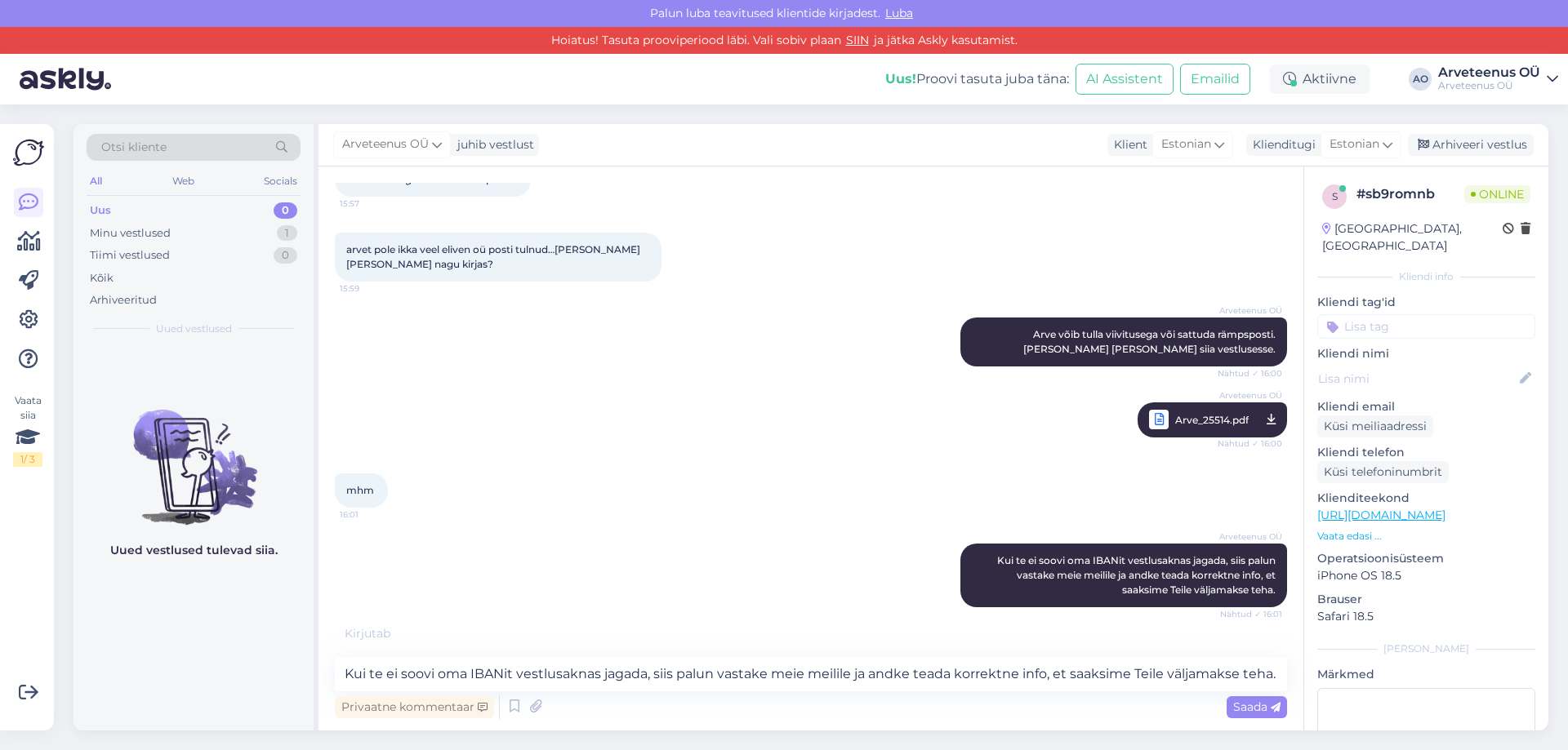
click at [187, 606] on div "Uued vestlused tulevad siia." at bounding box center [194, 539] width 240 height 385
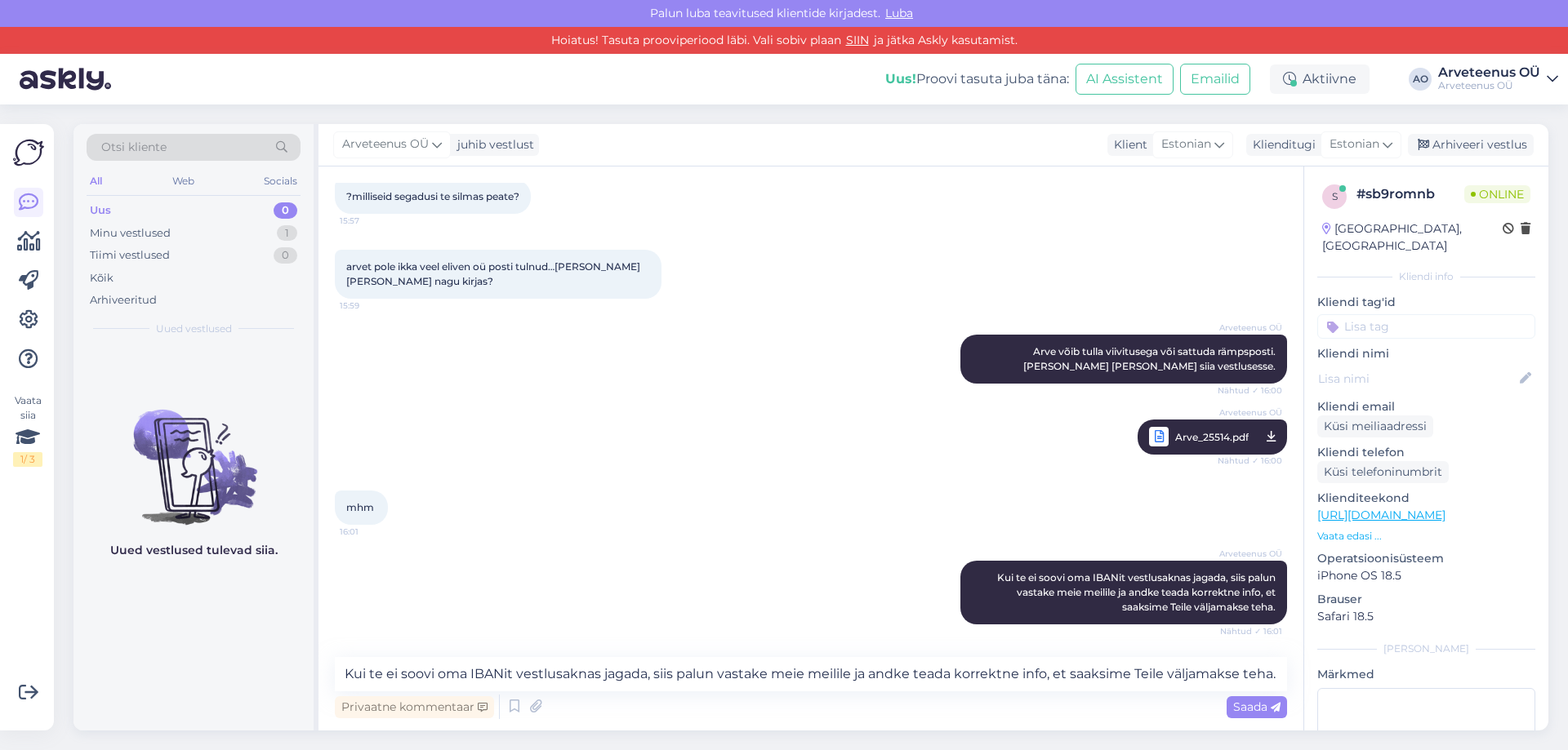
scroll to position [1852, 0]
click at [200, 626] on div "Uued vestlused tulevad siia." at bounding box center [194, 539] width 240 height 385
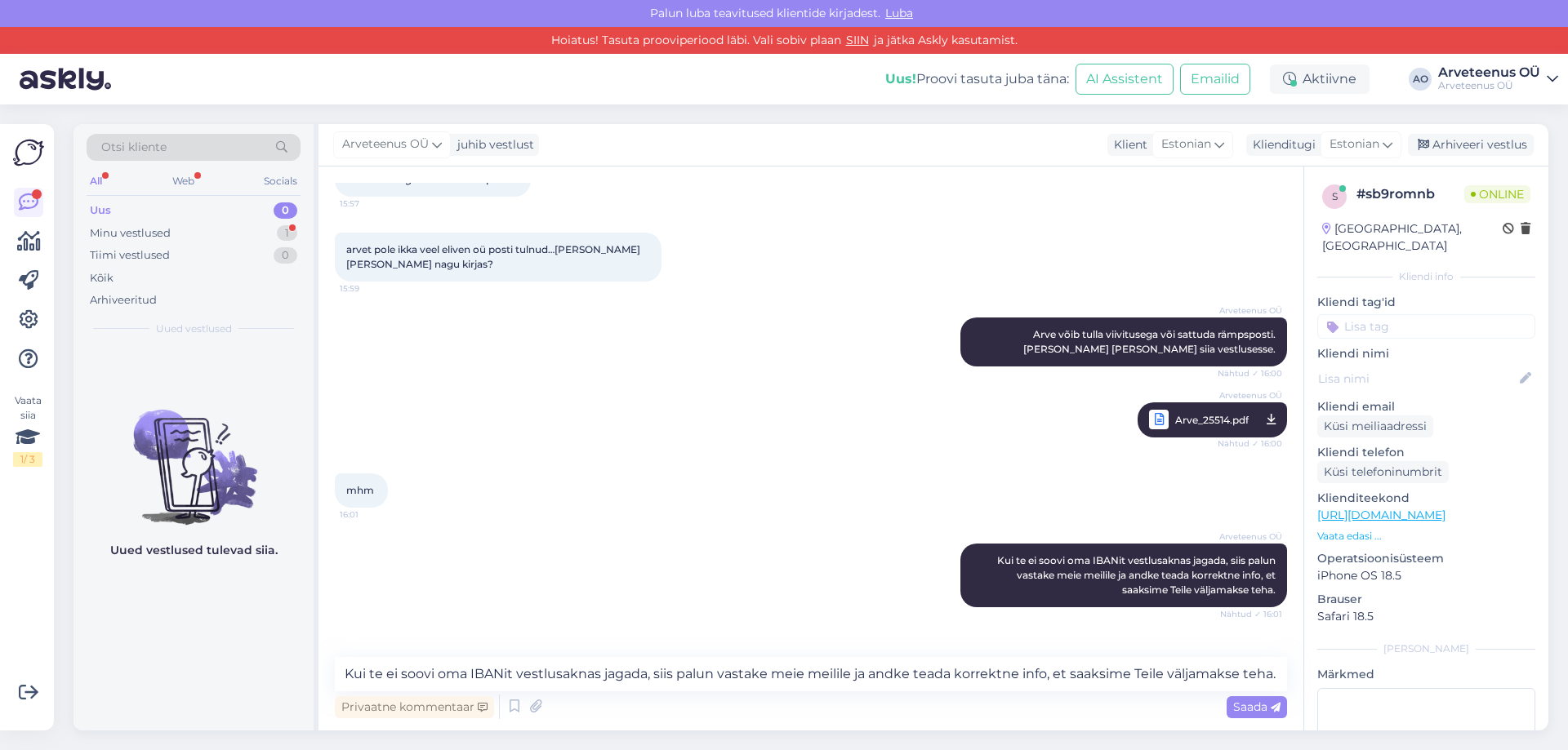
scroll to position [1922, 0]
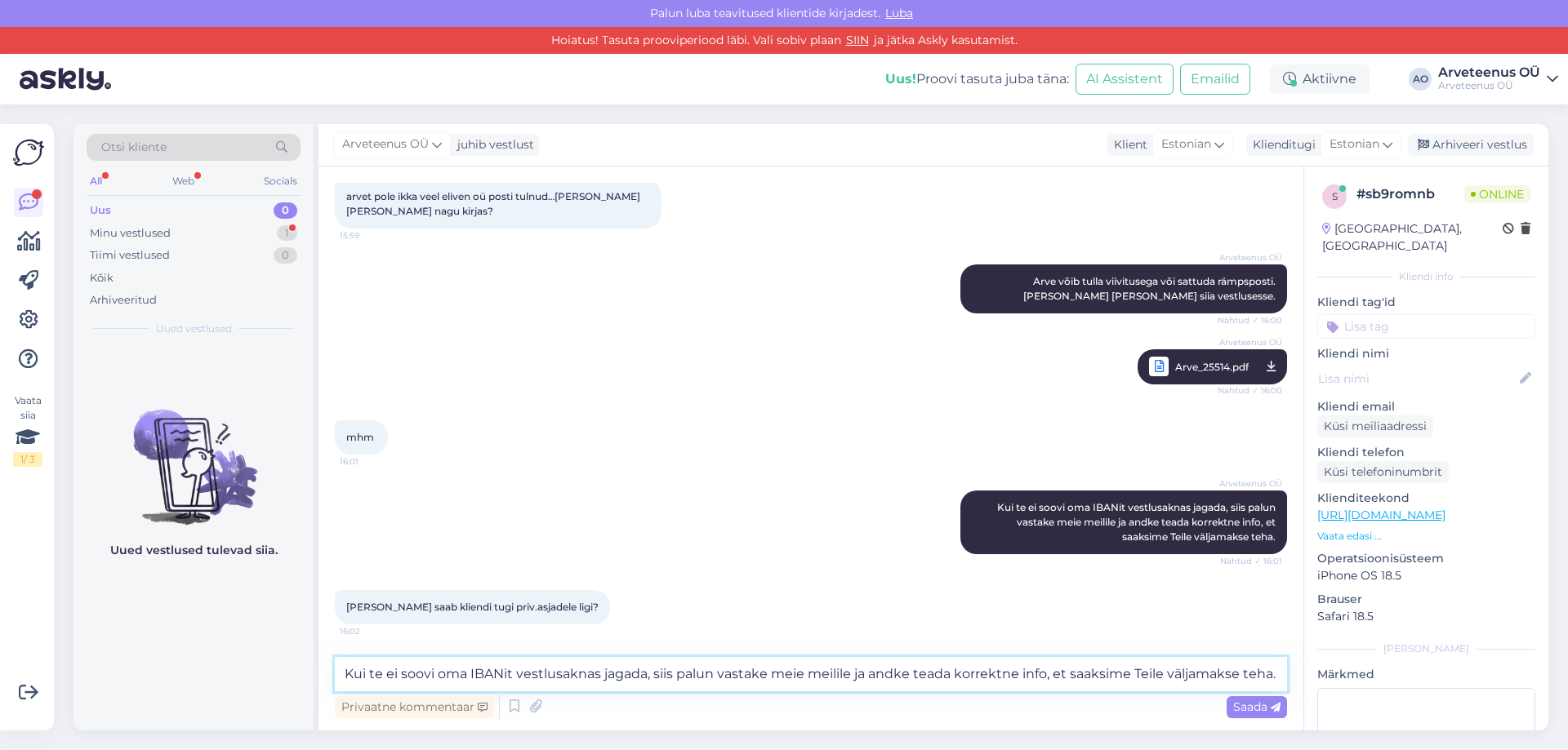
click at [385, 677] on textarea "Kui te ei soovi oma IBANit vestlusaknas jagada, siis palun vastake meie meilile…" at bounding box center [811, 674] width 953 height 34
type textarea "K"
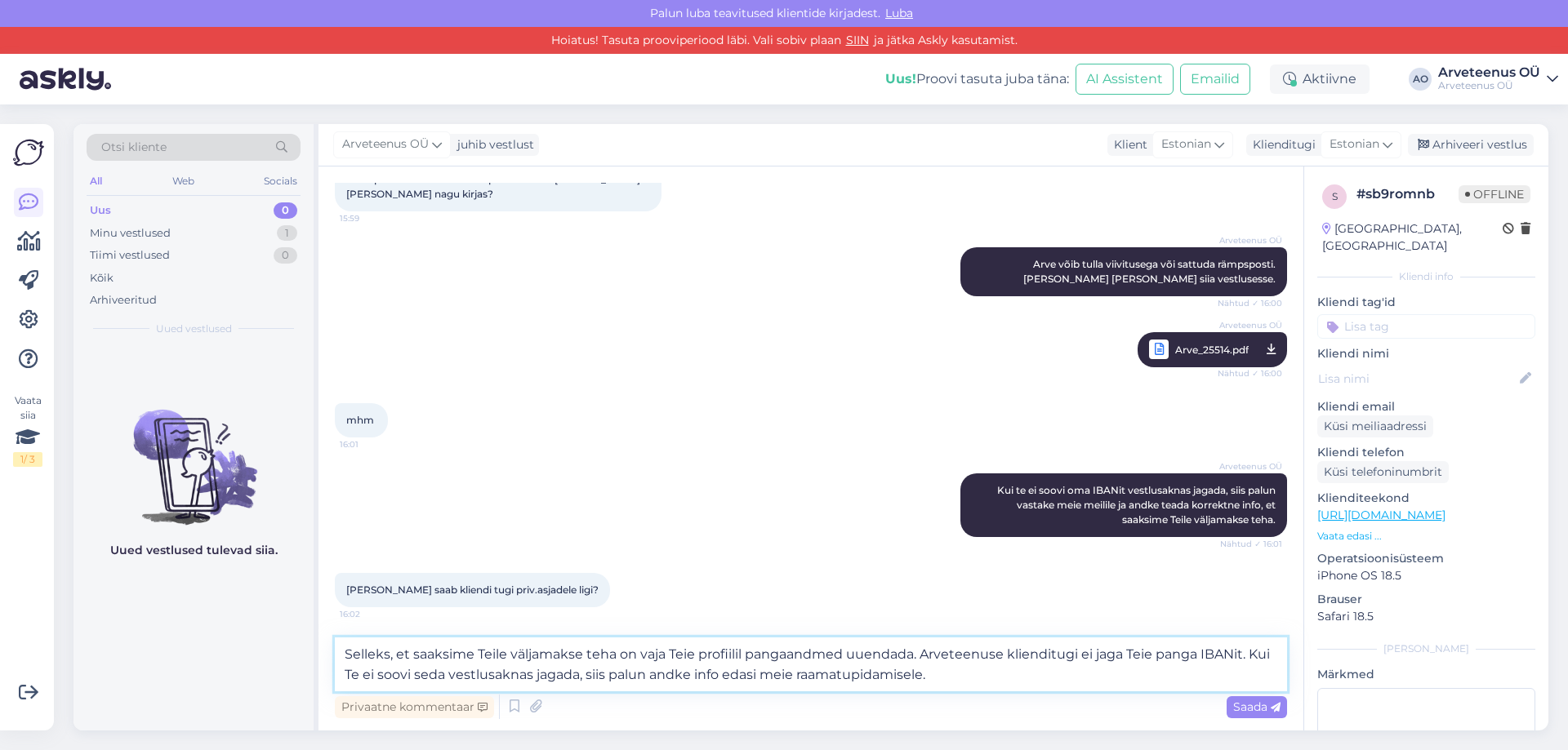
click at [979, 680] on textarea "Selleks, et saaksime Teile väljamakse teha on vaja Teie profiilil pangaandmed u…" at bounding box center [811, 665] width 953 height 54
click at [418, 623] on icon at bounding box center [418, 624] width 7 height 10
click at [969, 684] on textarea "Selleks, et saaksime Teile väljamakse teha on vaja Teie profiilil pangaandmed u…" at bounding box center [811, 665] width 953 height 54
click at [929, 682] on textarea "Selleks, et saaksime Teile väljamakse teha on vaja Teie profiilil pangaandmed u…" at bounding box center [811, 665] width 953 height 54
type textarea "Selleks, et saaksime Teile väljamakse teha on vaja Teie profiilil pangaandmed u…"
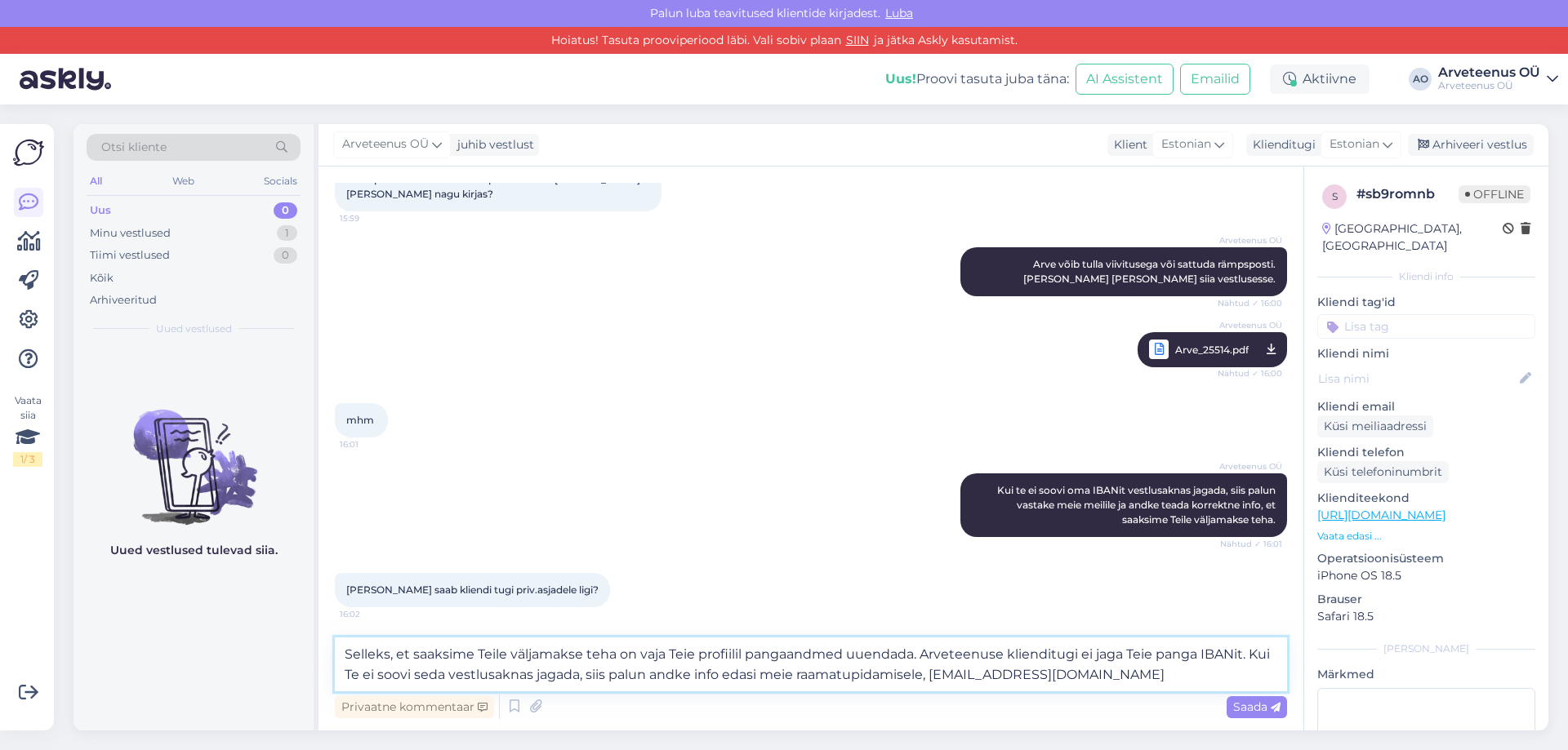
click at [1175, 681] on textarea "Selleks, et saaksime Teile väljamakse teha on vaja Teie profiilil pangaandmed u…" at bounding box center [811, 665] width 953 height 54
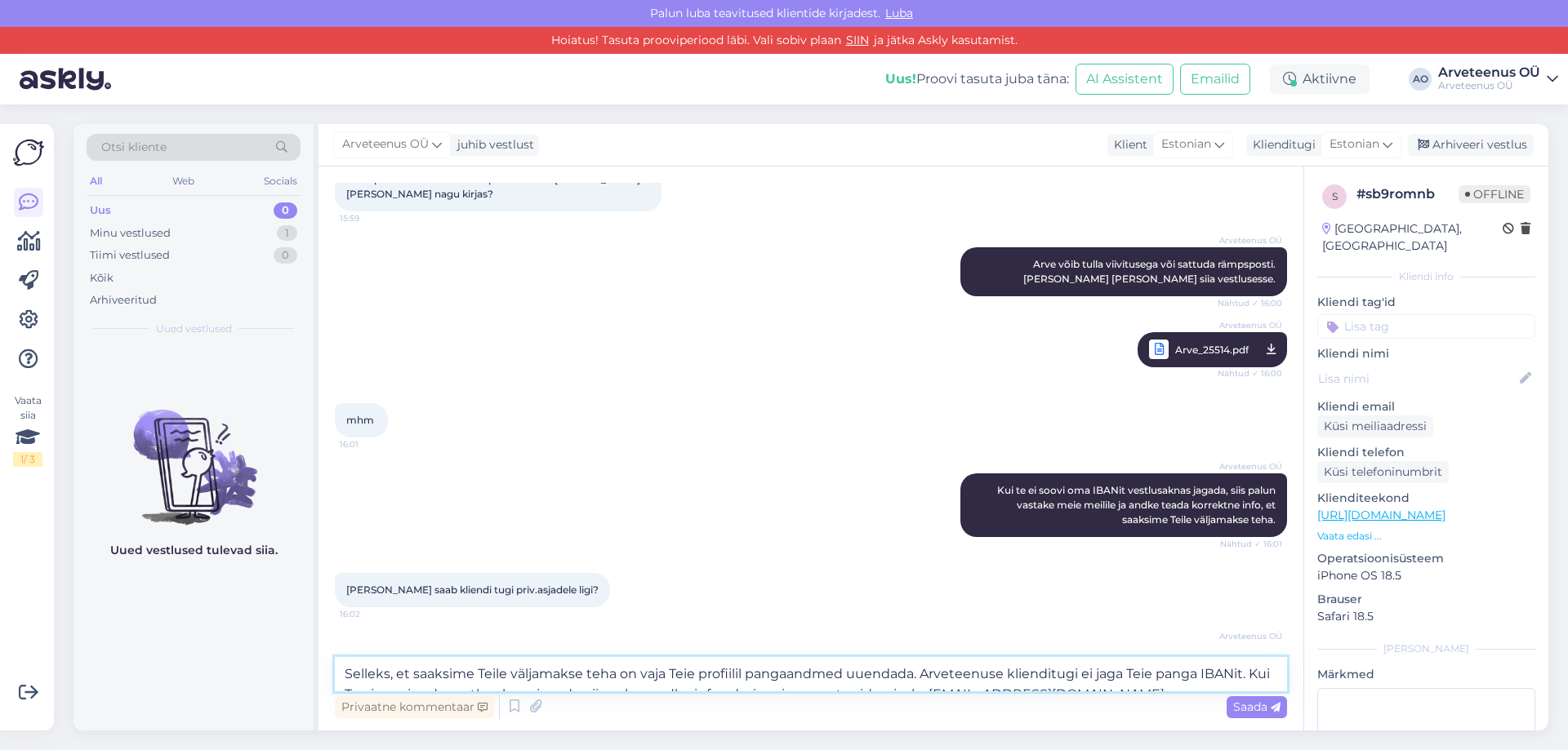
scroll to position [2051, 0]
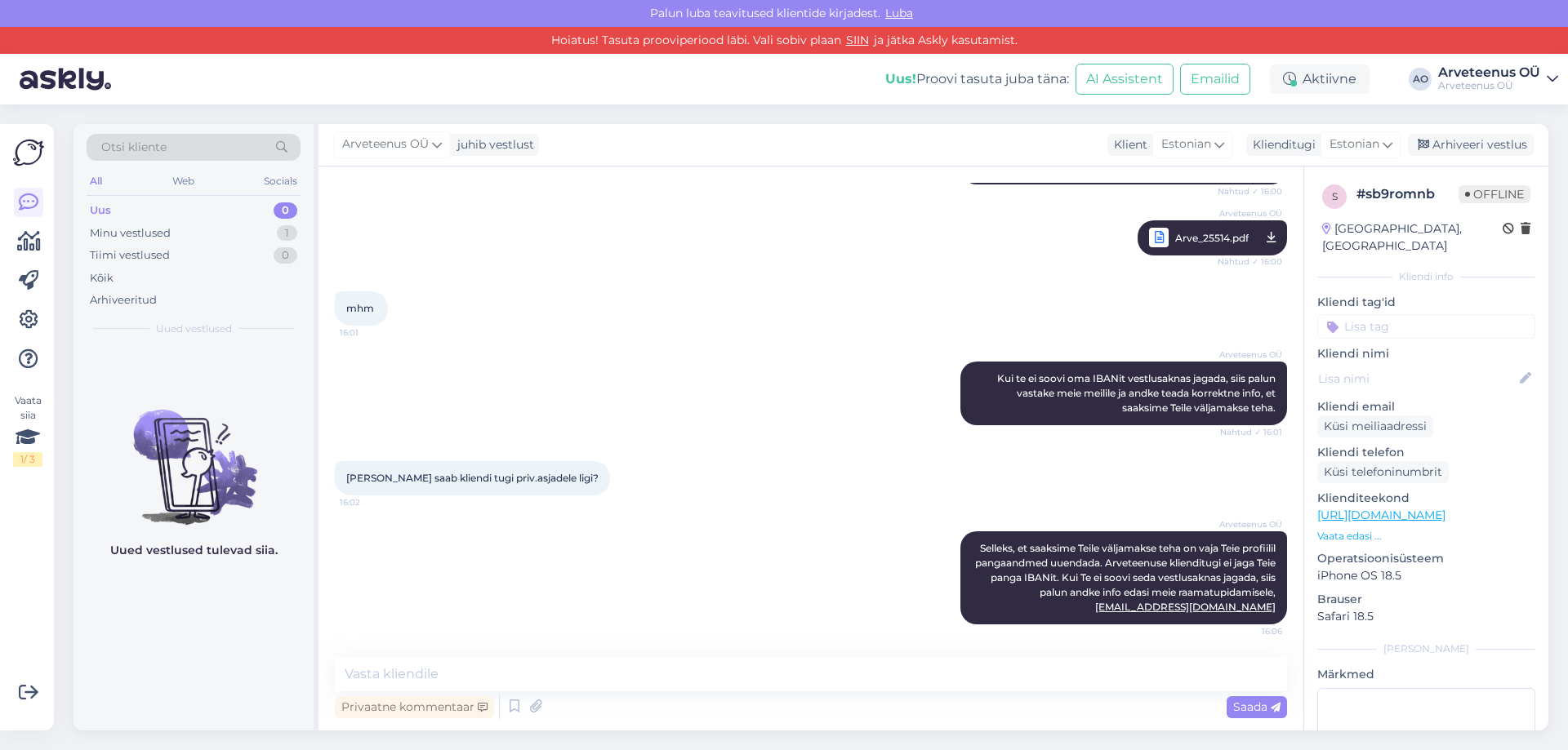
click at [185, 630] on div "Uued vestlused tulevad siia." at bounding box center [194, 539] width 240 height 385
click at [250, 617] on div "Uued vestlused tulevad siia." at bounding box center [194, 539] width 240 height 385
click at [197, 638] on div "Uued vestlused tulevad siia." at bounding box center [194, 539] width 240 height 385
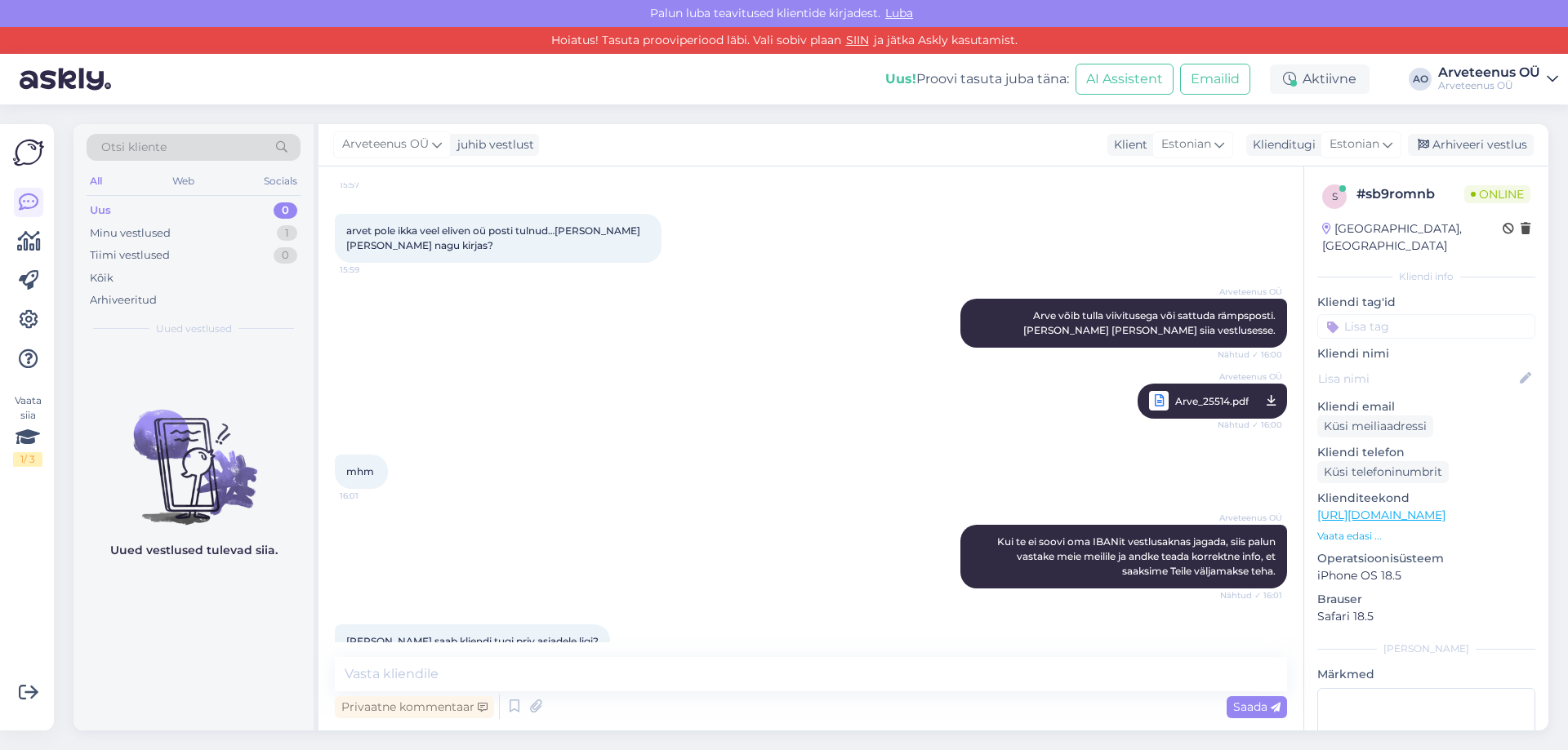
scroll to position [2122, 0]
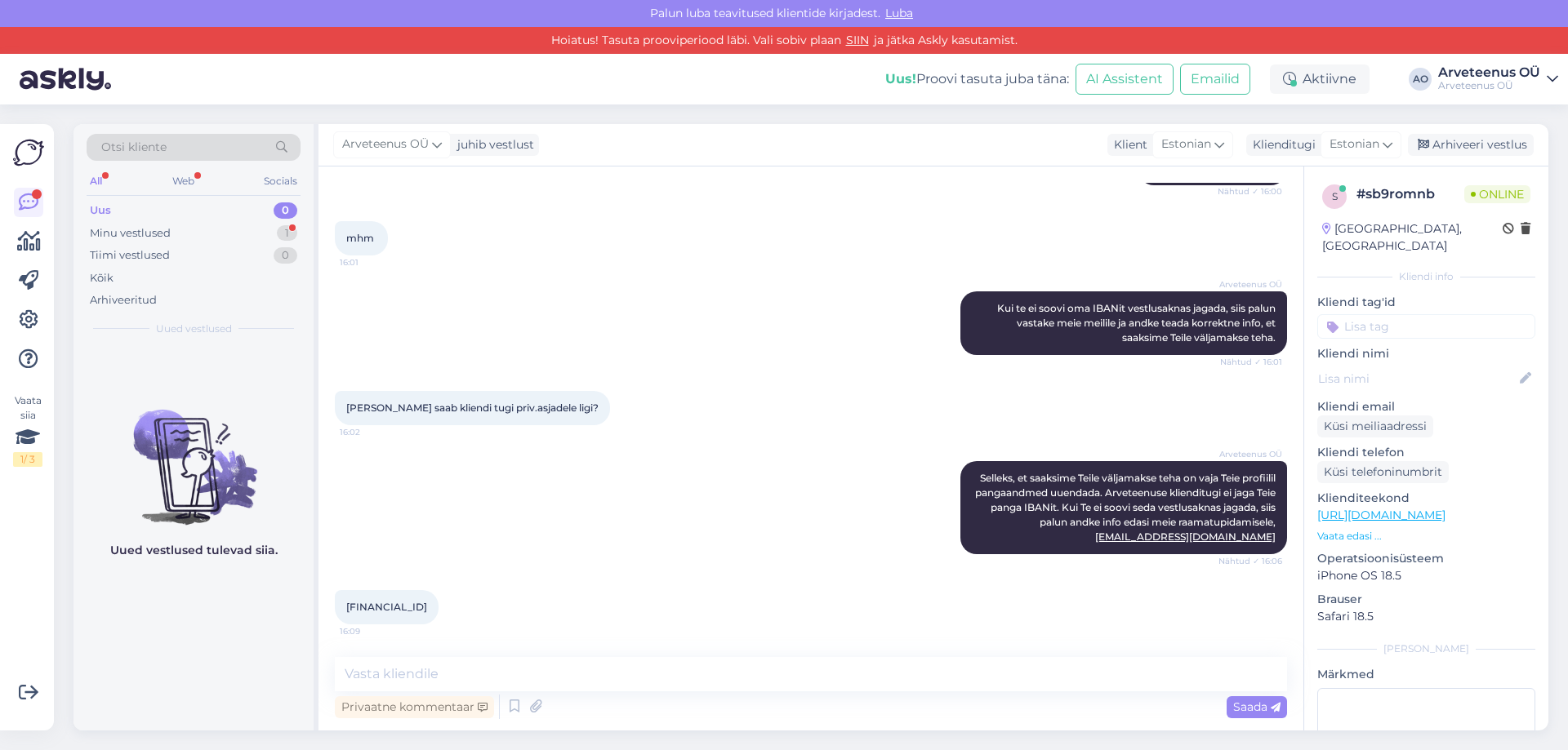
drag, startPoint x: 467, startPoint y: 609, endPoint x: 345, endPoint y: 605, distance: 122.1
click at [345, 605] on div "[FINANCIAL_ID] 16:09" at bounding box center [387, 607] width 104 height 34
copy span "[FINANCIAL_ID]"
click at [248, 634] on div "Uued vestlused tulevad siia." at bounding box center [194, 539] width 240 height 385
click at [537, 677] on textarea at bounding box center [811, 674] width 953 height 34
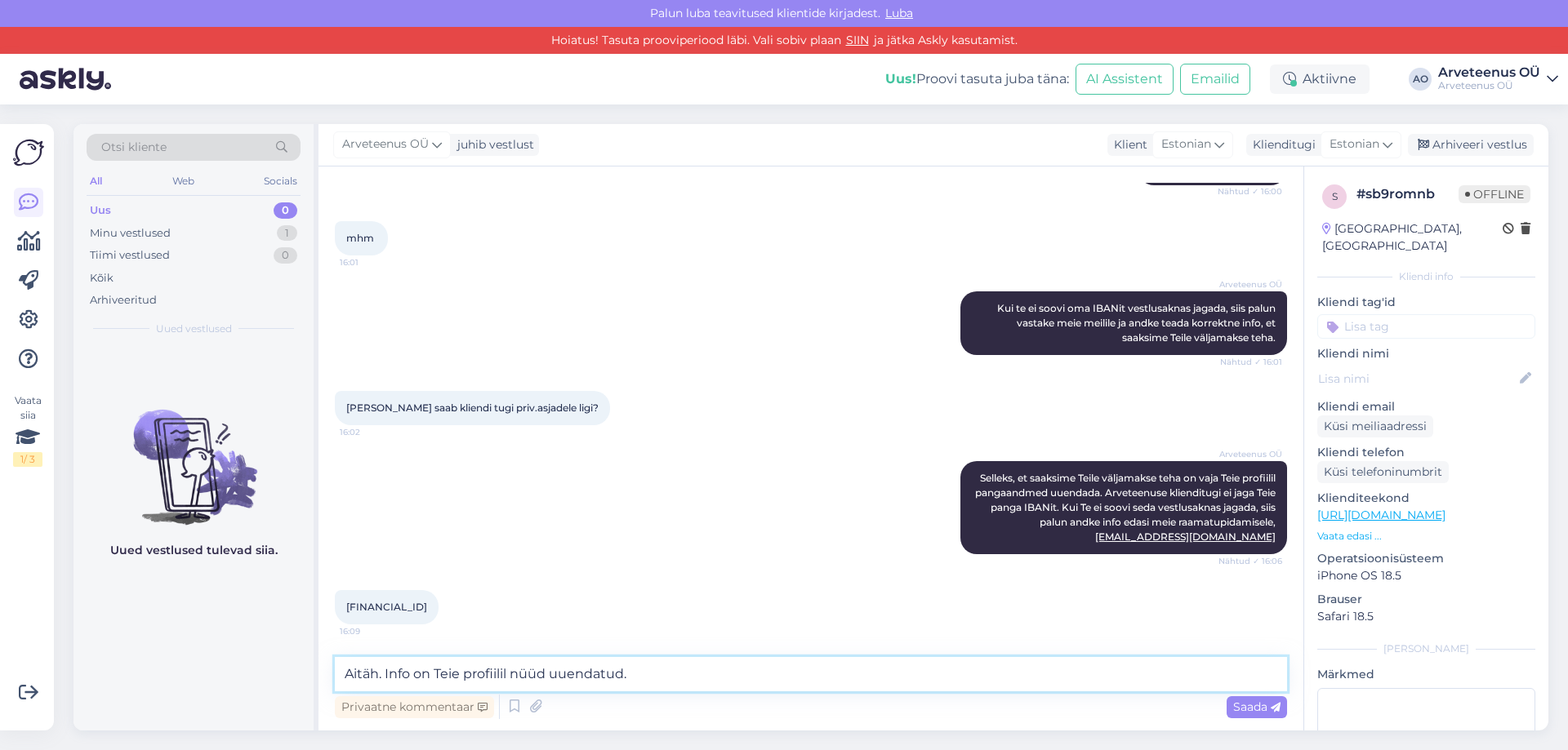
type textarea "Aitäh. Info on Teie profiilil nüüd uuendatud."
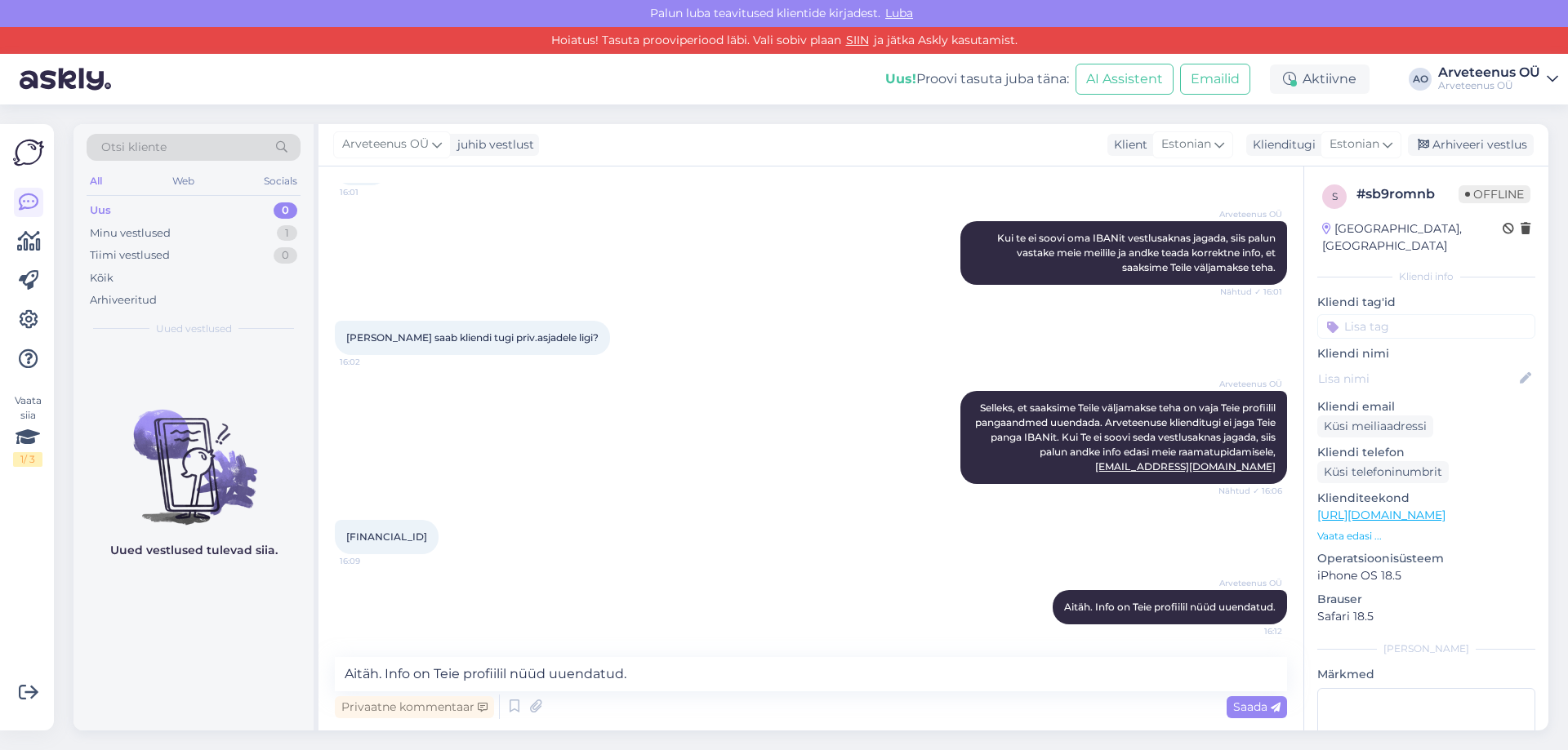
click at [240, 662] on div "Uued vestlused tulevad siia." at bounding box center [194, 539] width 240 height 385
click at [269, 649] on div "Uued vestlused tulevad siia." at bounding box center [194, 539] width 240 height 385
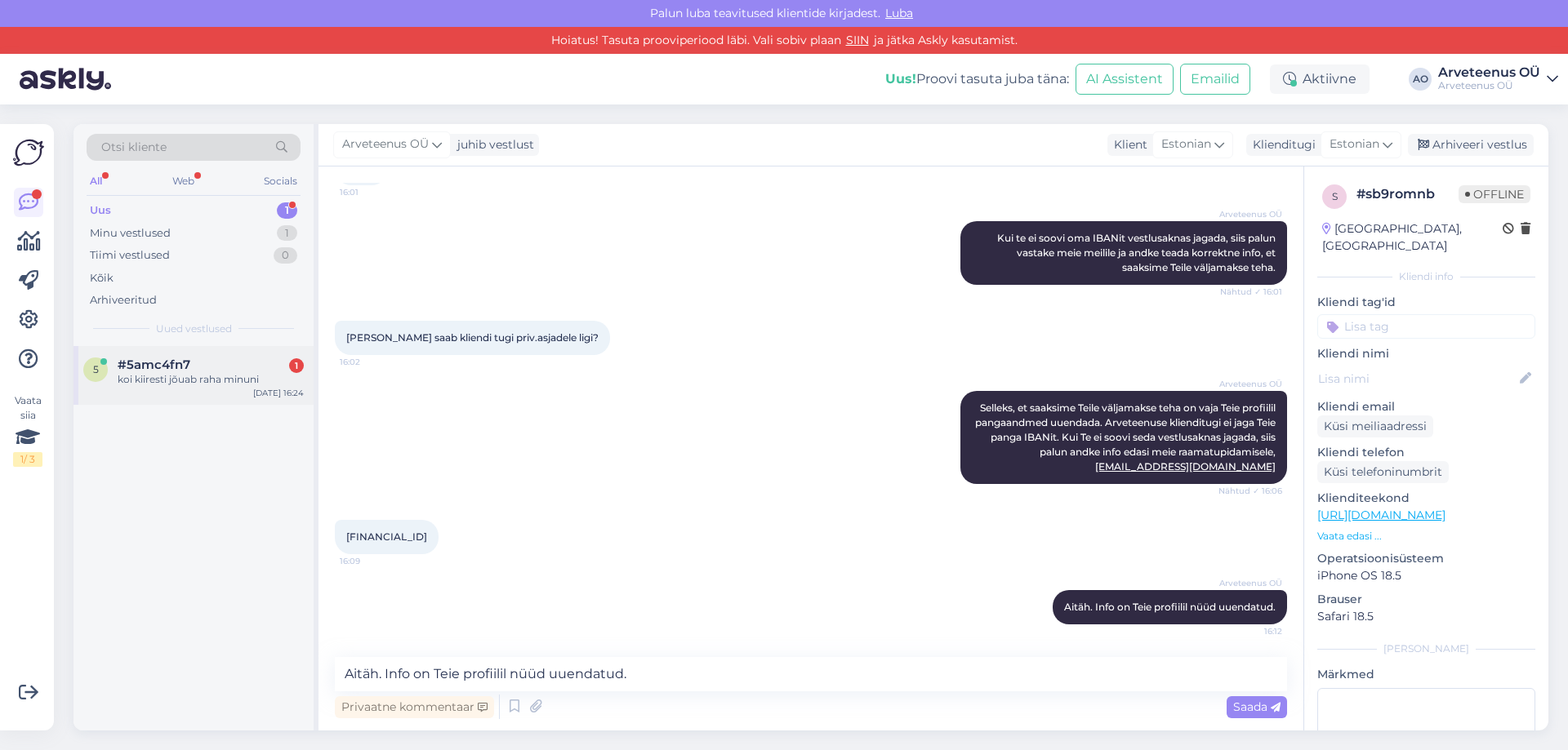
click at [161, 387] on div "5 #5amc4fn7 1 koi kiiresti jõuab raha minuni [DATE] 16:24" at bounding box center [194, 375] width 240 height 59
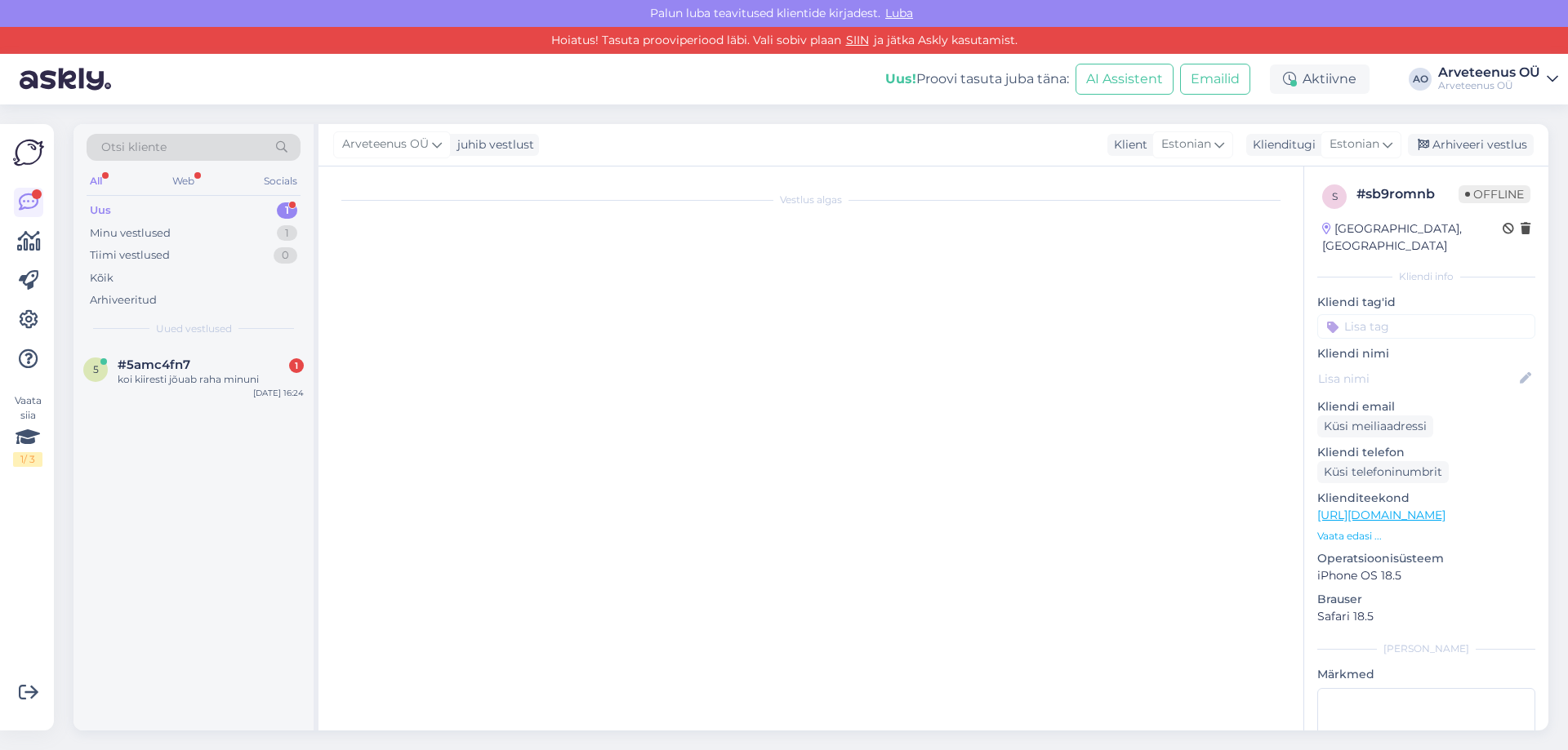
scroll to position [0, 0]
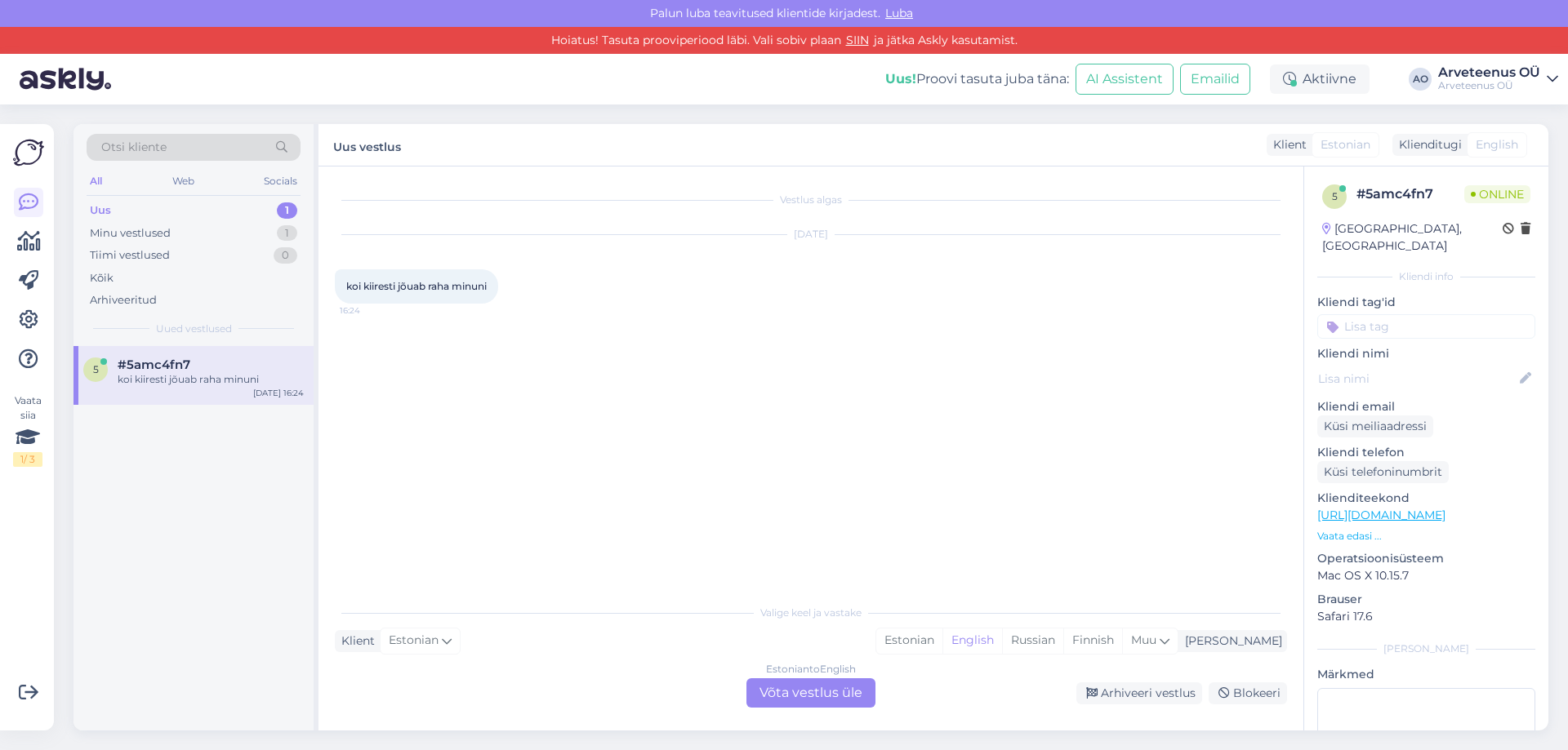
click at [176, 515] on div "5 #5amc4fn7 koi kiiresti jõuab raha minuni [DATE] 16:24" at bounding box center [194, 539] width 240 height 385
click at [942, 636] on div "Estonian" at bounding box center [909, 640] width 66 height 24
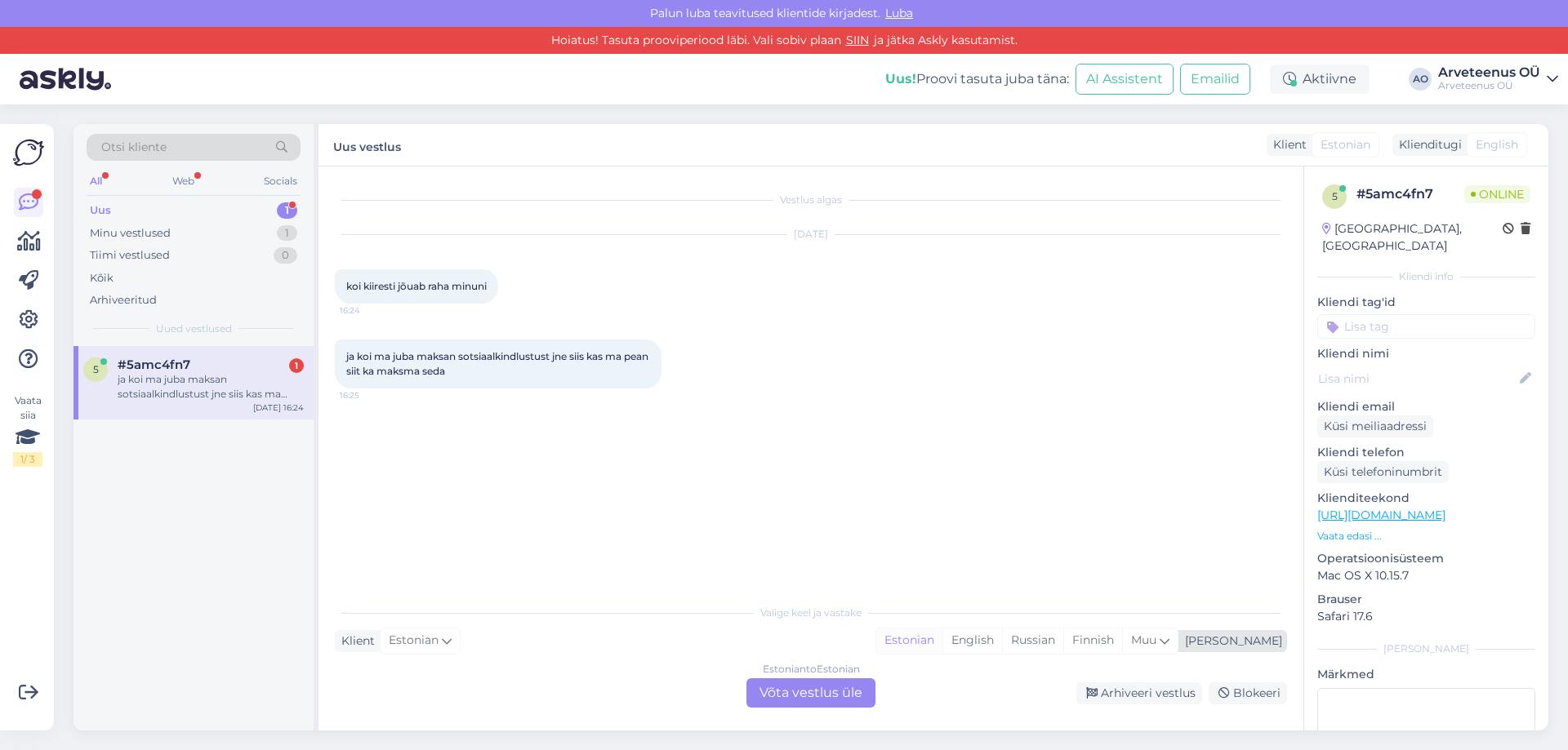
click at [942, 644] on div "Estonian" at bounding box center [909, 640] width 66 height 24
click at [838, 705] on div "Estonian to Estonian Võta vestlus üle" at bounding box center [811, 693] width 129 height 29
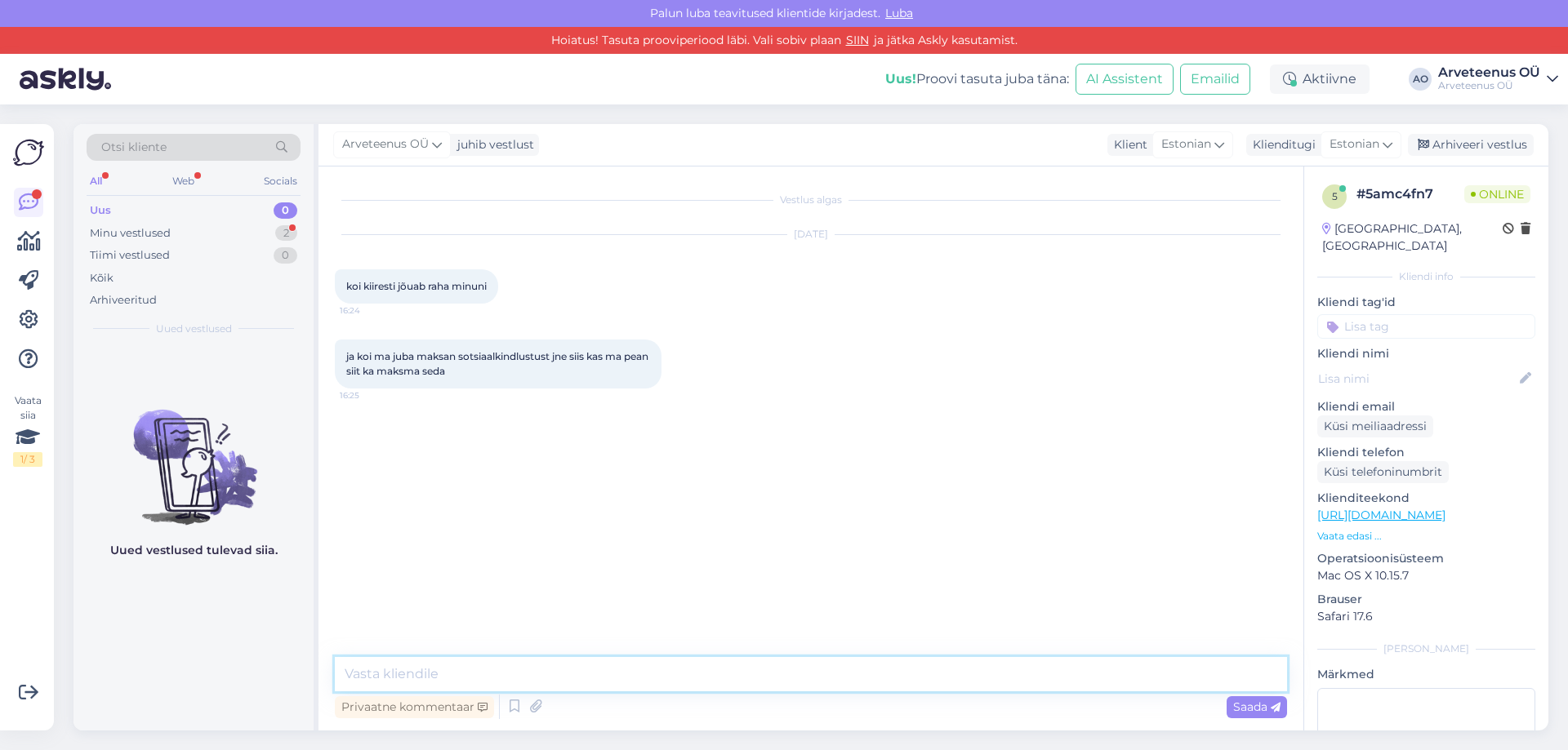
drag, startPoint x: 675, startPoint y: 675, endPoint x: 689, endPoint y: 678, distance: 14.3
click at [681, 674] on textarea at bounding box center [811, 674] width 953 height 34
type textarea "Kui ettevõte on arve eest tasunud, siis laekub kasutaja kontole tasu 1-2 tööpäe…"
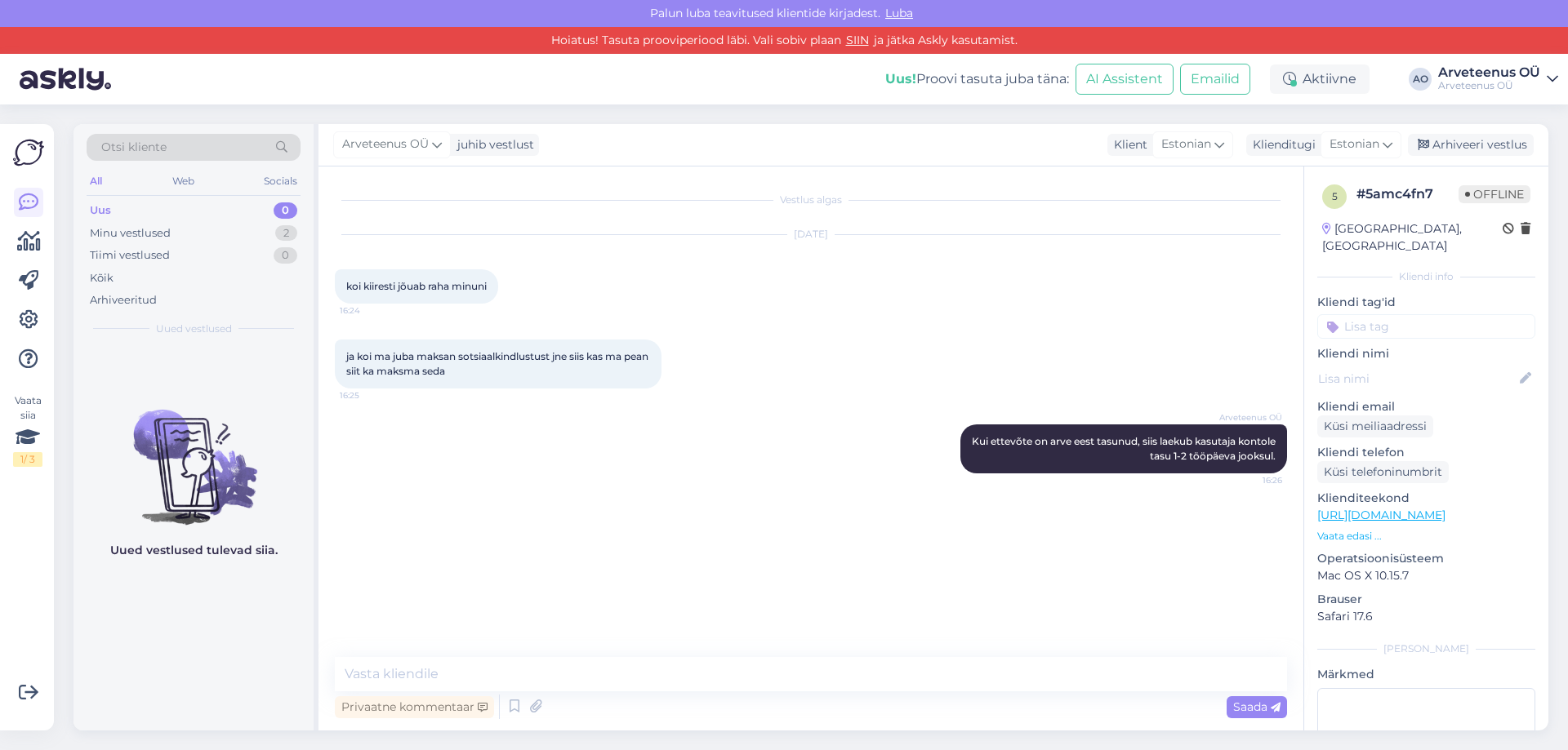
click at [276, 649] on div "Uued vestlused tulevad siia." at bounding box center [194, 539] width 240 height 385
click at [457, 680] on textarea at bounding box center [811, 674] width 953 height 34
paste textarea "[DOMAIN_NAME] arvestab ja tasub töötasu väljamaksmisel vastavalt [PERSON_NAME] …"
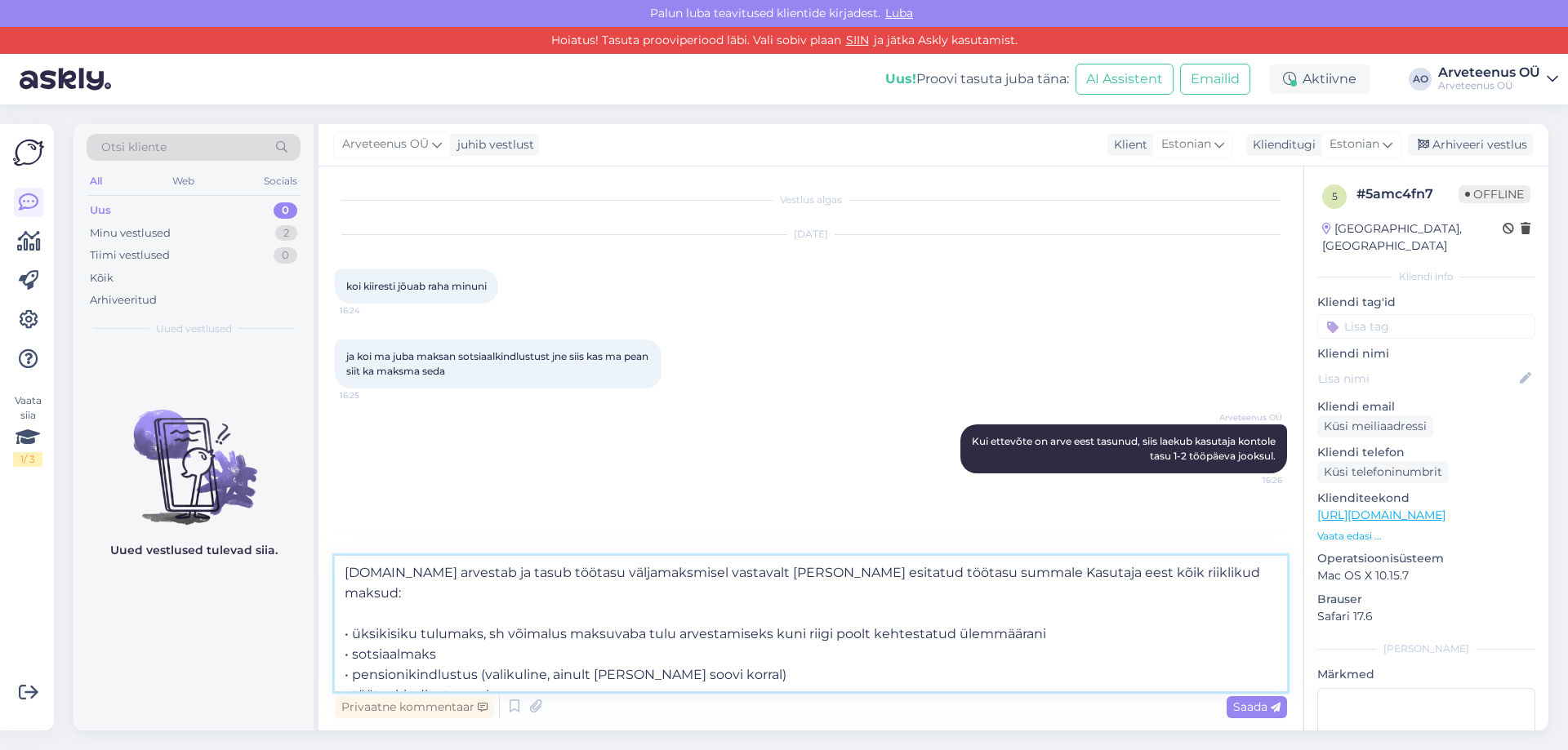
drag, startPoint x: 442, startPoint y: 575, endPoint x: 424, endPoint y: 579, distance: 18.4
click at [423, 577] on textarea "[DOMAIN_NAME] arvestab ja tasub töötasu väljamaksmisel vastavalt [PERSON_NAME] …" at bounding box center [811, 623] width 953 height 136
click at [445, 632] on textarea "[PERSON_NAME] arvestab ja tasub töötasu väljamaksmisel vastavalt [PERSON_NAME] …" at bounding box center [811, 623] width 953 height 136
type textarea "[PERSON_NAME] arvestab ja tasub töötasu väljamaksmisel vastavalt [PERSON_NAME] …"
click at [1251, 707] on span "Saada" at bounding box center [1257, 707] width 48 height 15
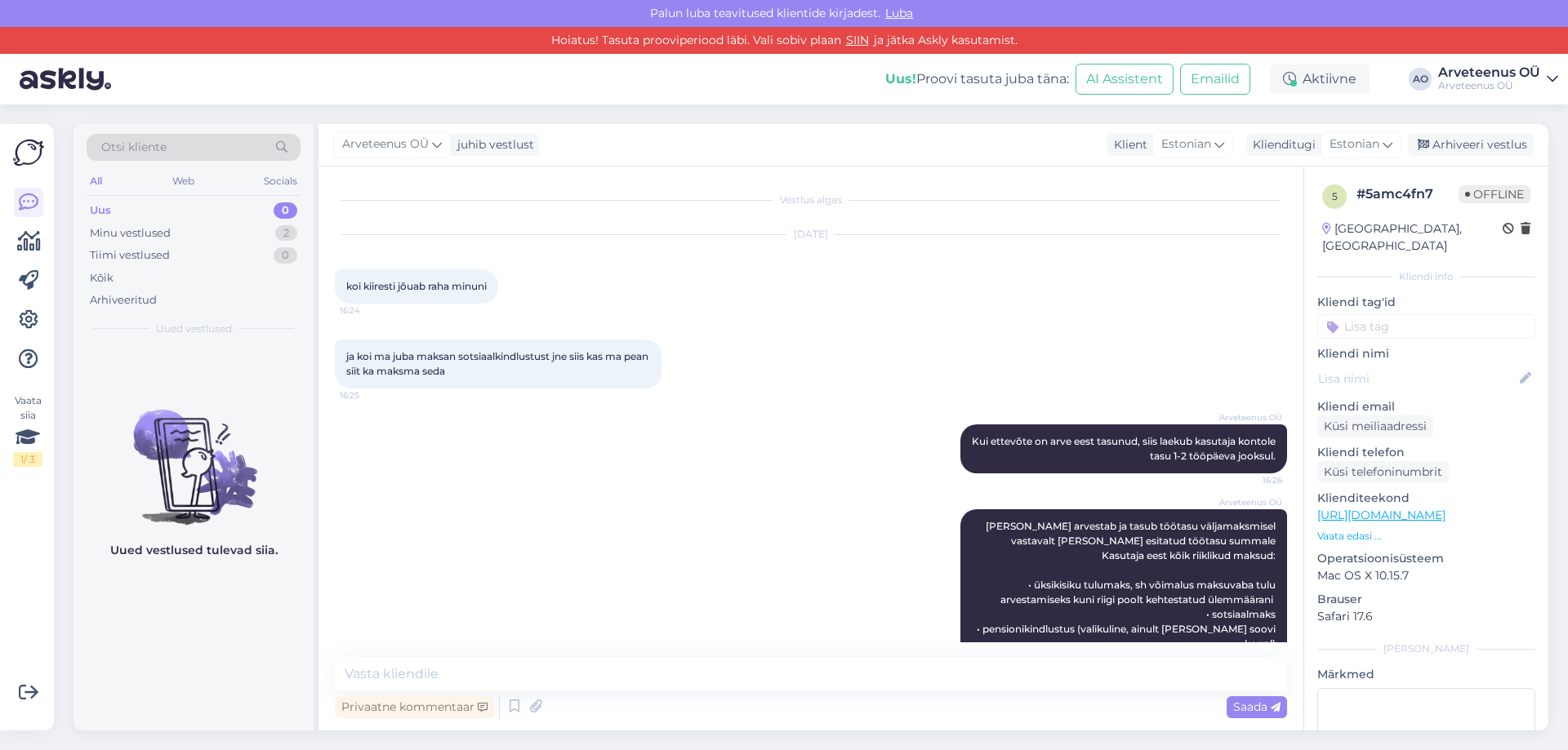
scroll to position [37, 0]
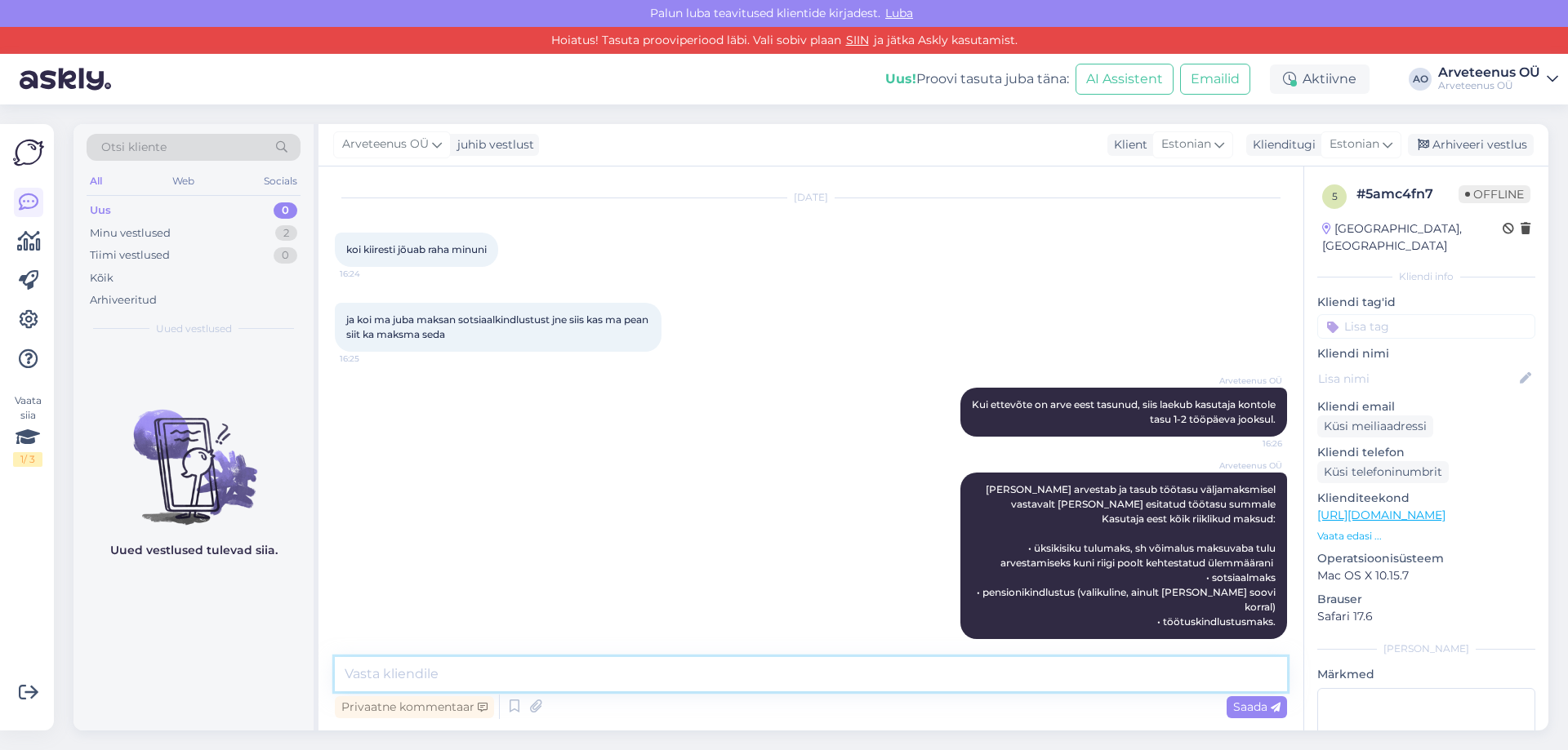
click at [600, 679] on textarea at bounding box center [811, 674] width 953 height 34
type textarea "Ehk siis sotsiaalkindlustusmaks läheb igalt tasult. Kui töötate mujal täiskohag…"
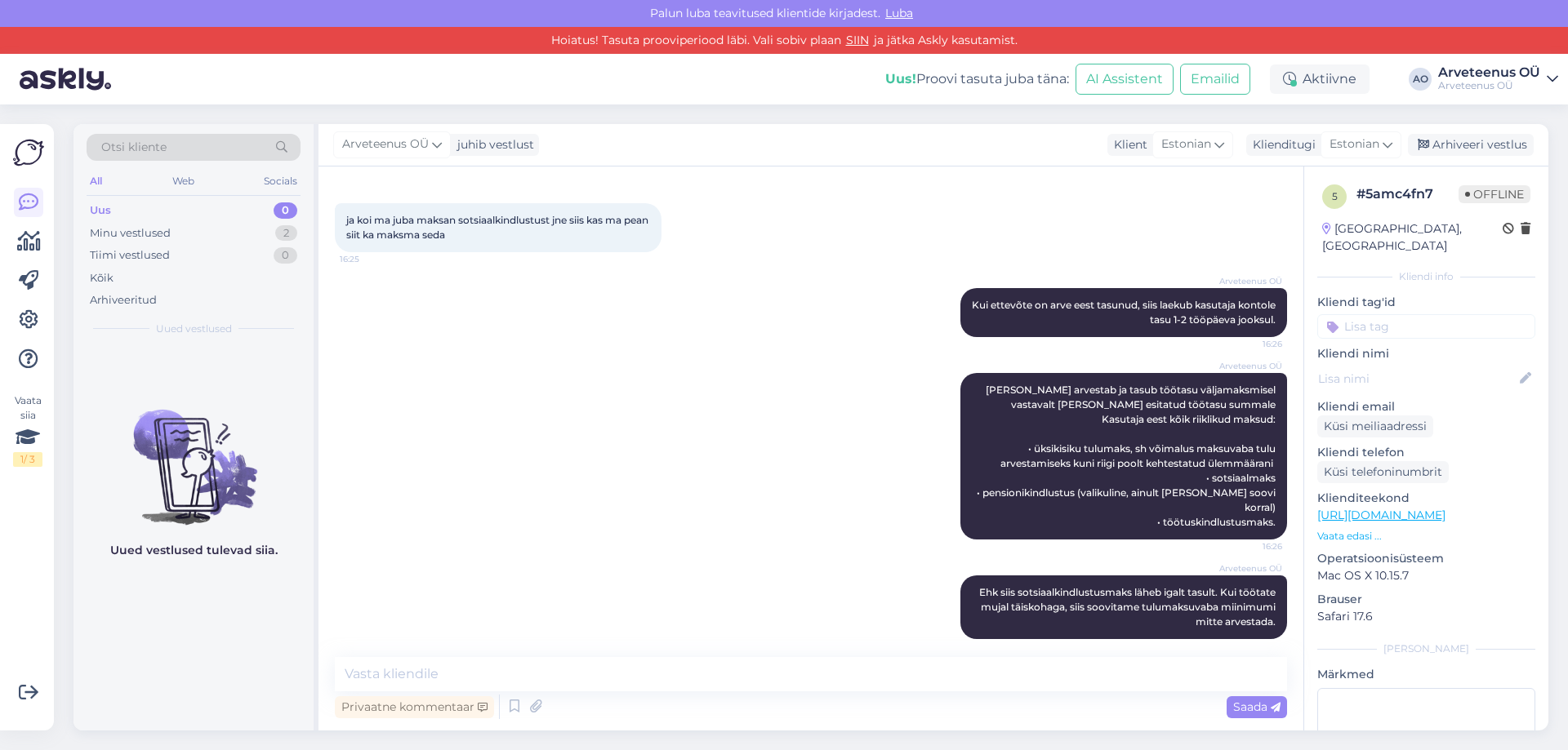
click at [242, 635] on div "Uued vestlused tulevad siia." at bounding box center [194, 539] width 240 height 385
drag, startPoint x: 219, startPoint y: 627, endPoint x: 310, endPoint y: 628, distance: 91.0
click at [220, 627] on div "Uued vestlused tulevad siia." at bounding box center [194, 539] width 240 height 385
